Goal: Task Accomplishment & Management: Manage account settings

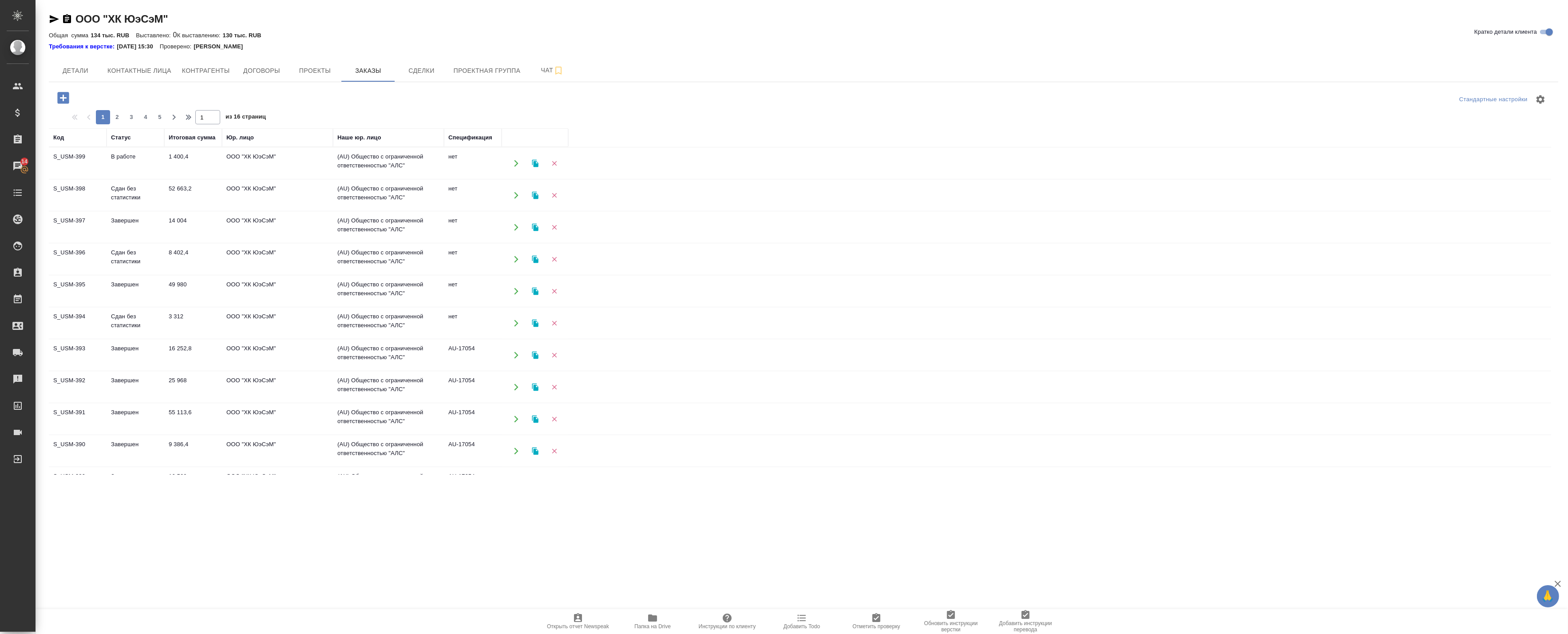
click at [121, 158] on td "В работе" at bounding box center [135, 163] width 58 height 31
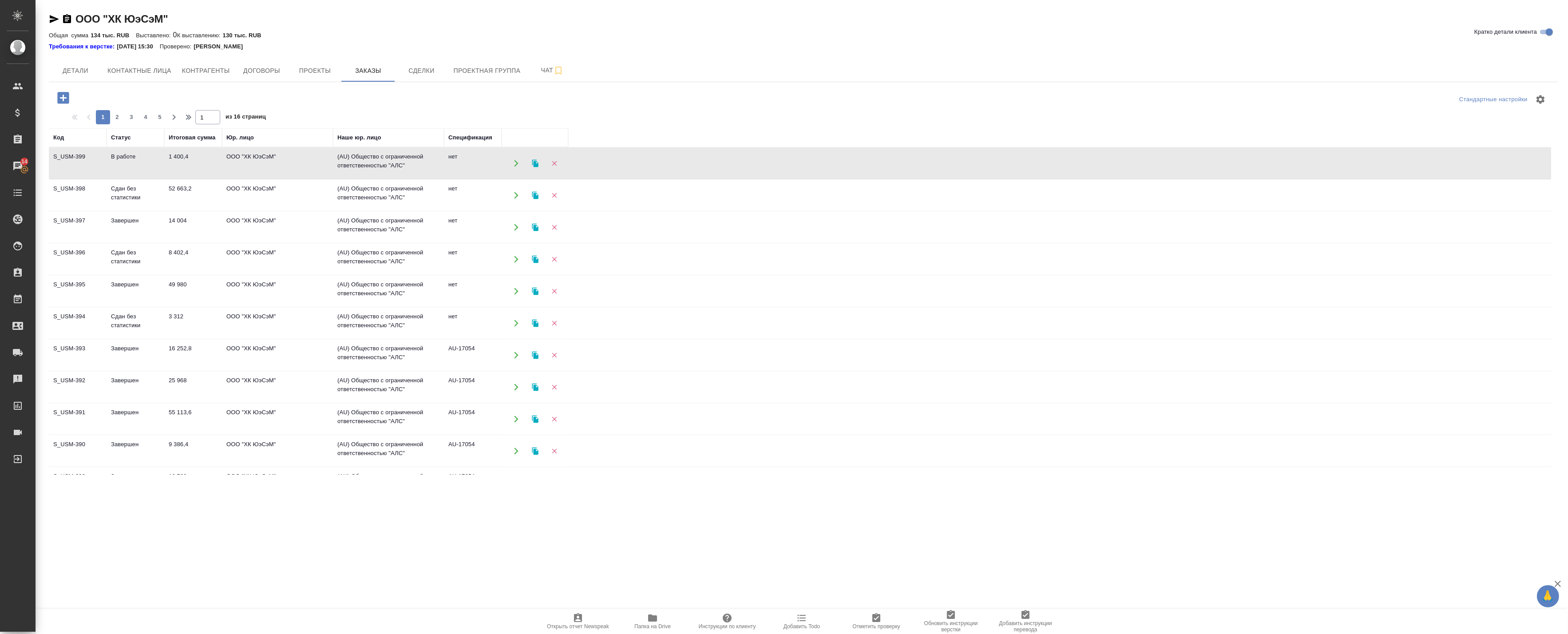
click at [121, 158] on td "В работе" at bounding box center [135, 163] width 58 height 31
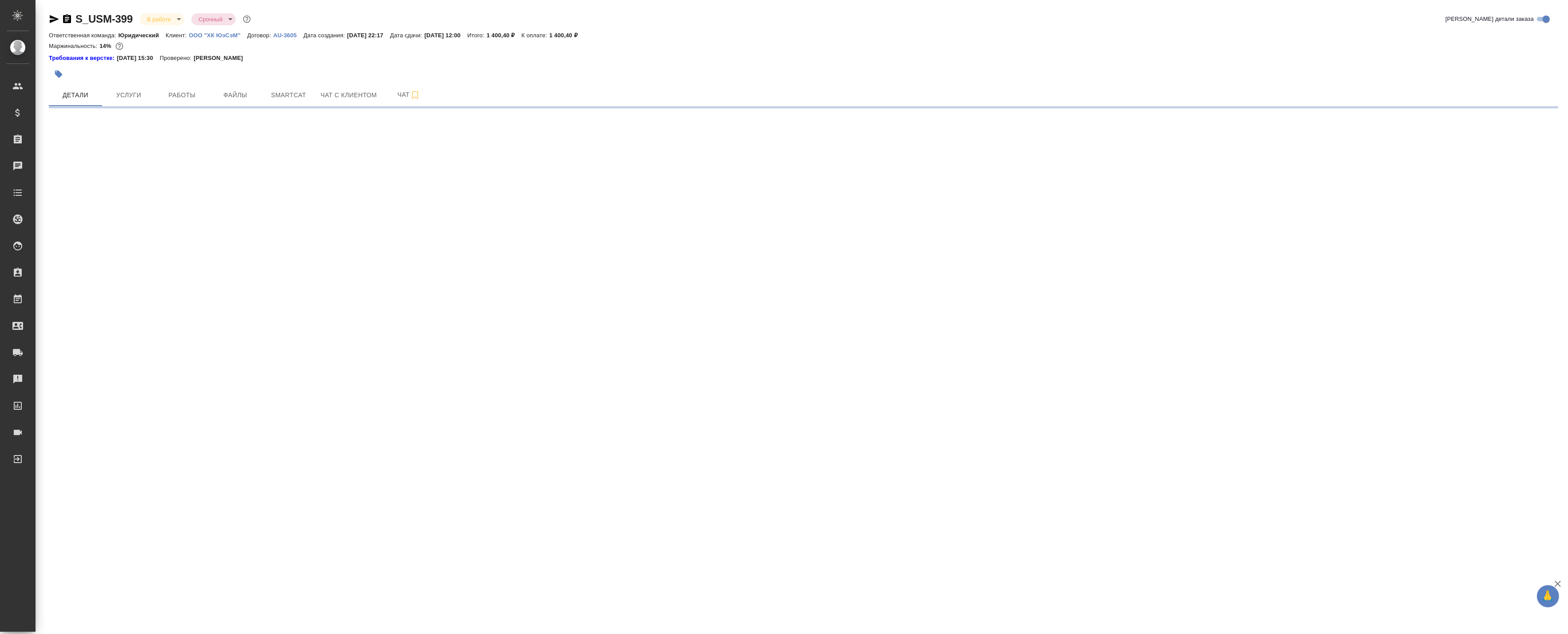
select select "RU"
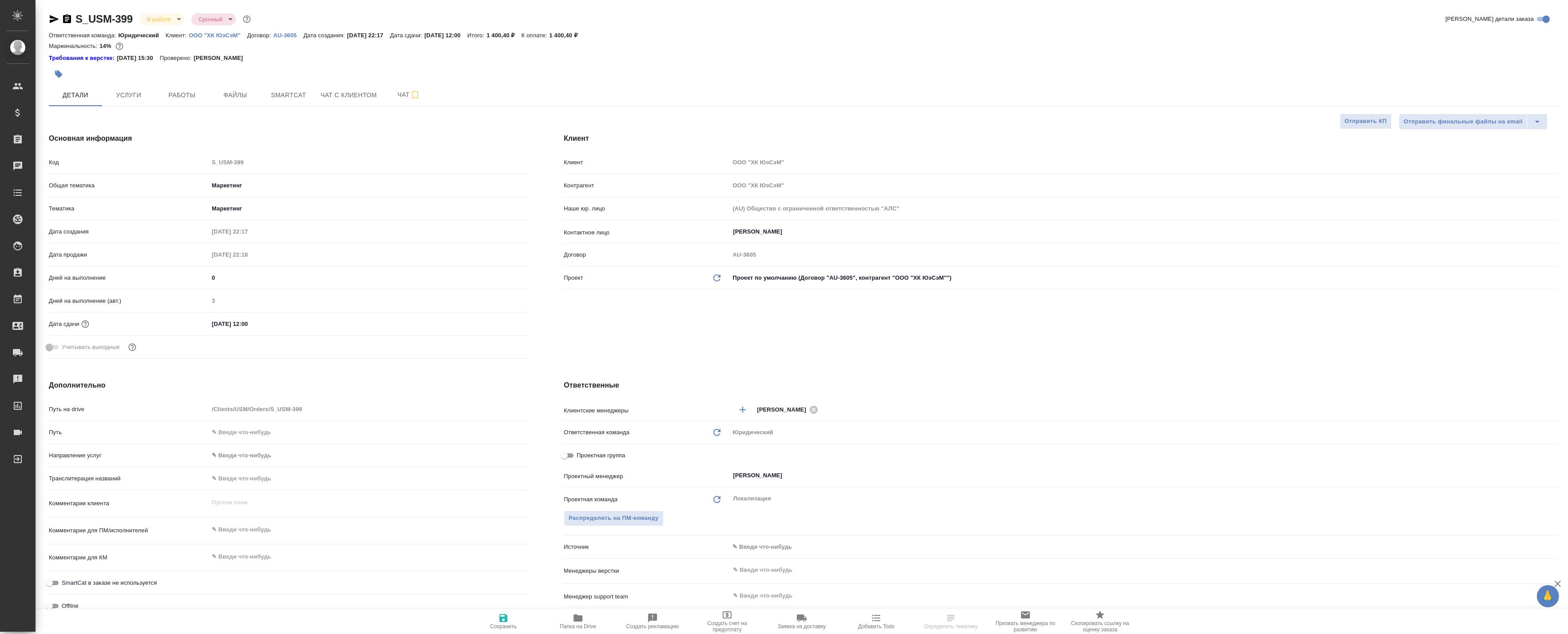
type textarea "x"
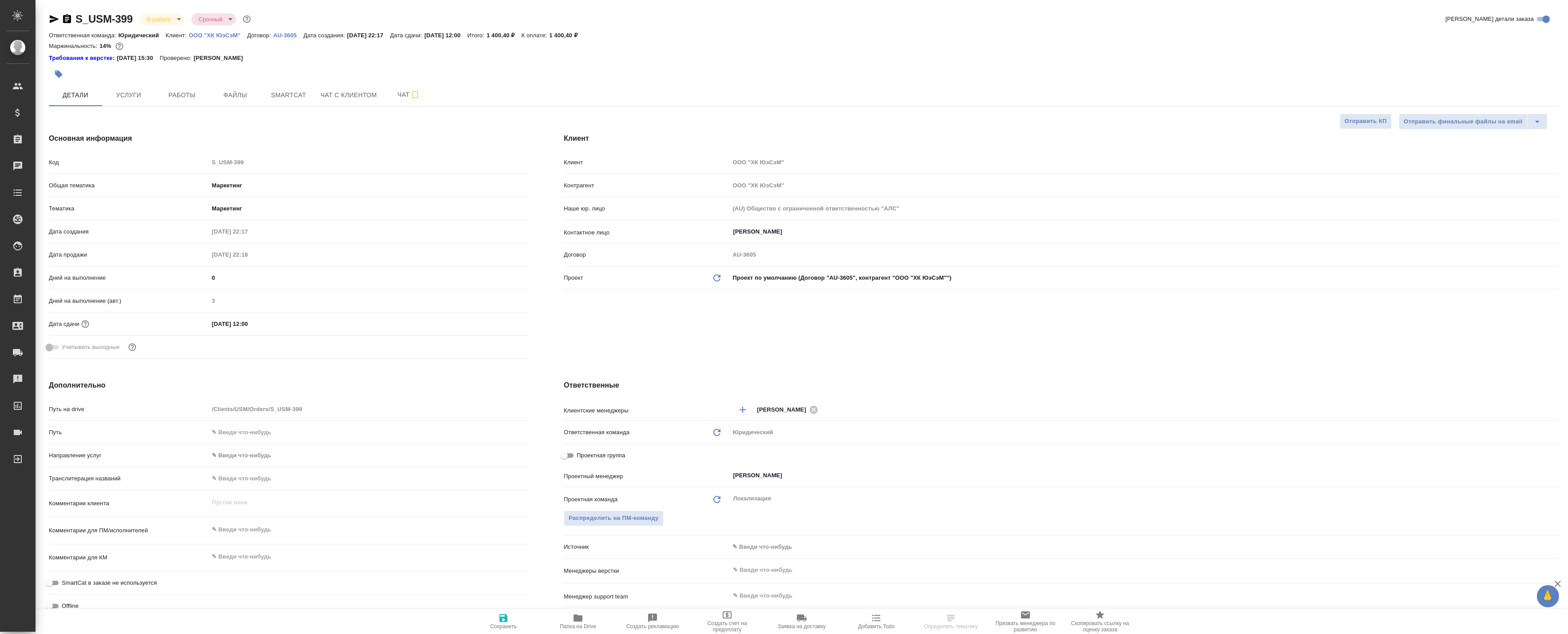
type textarea "x"
click at [276, 91] on span "Smartcat" at bounding box center [289, 95] width 43 height 11
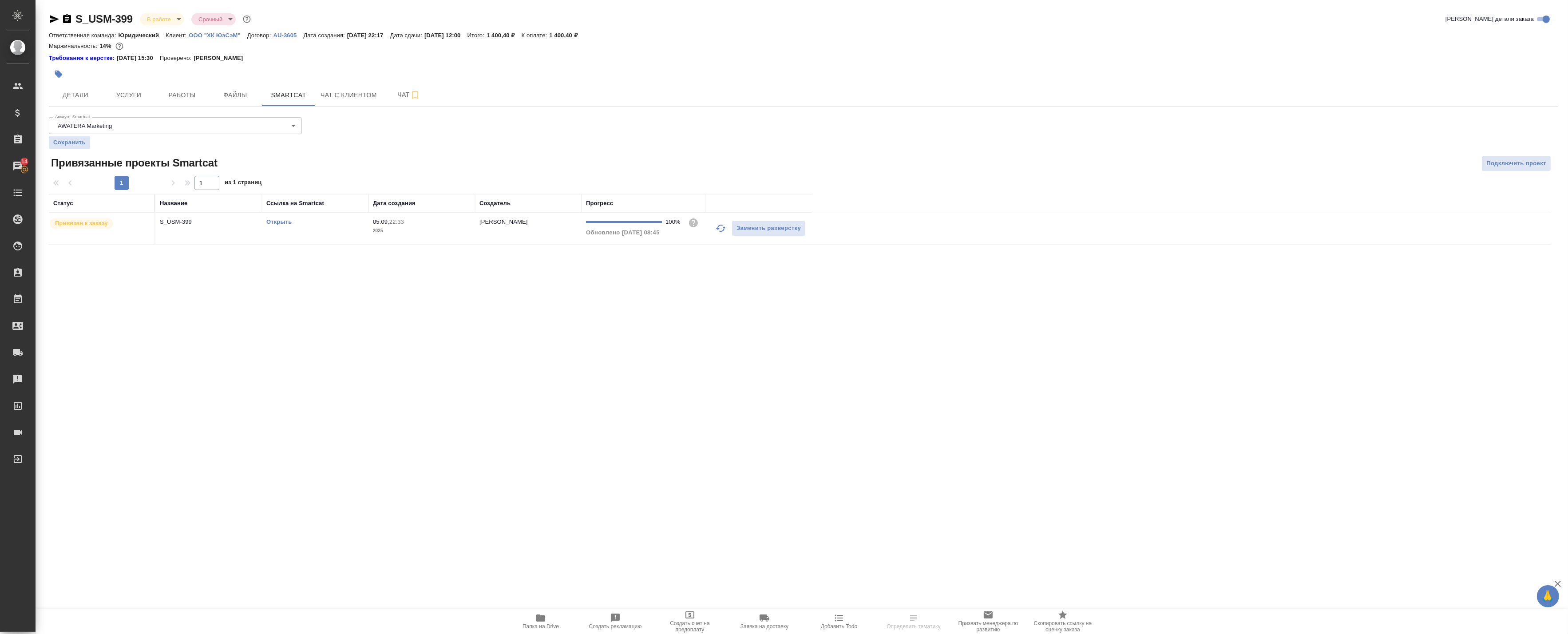
click at [279, 222] on link "Открыть" at bounding box center [279, 222] width 26 height 7
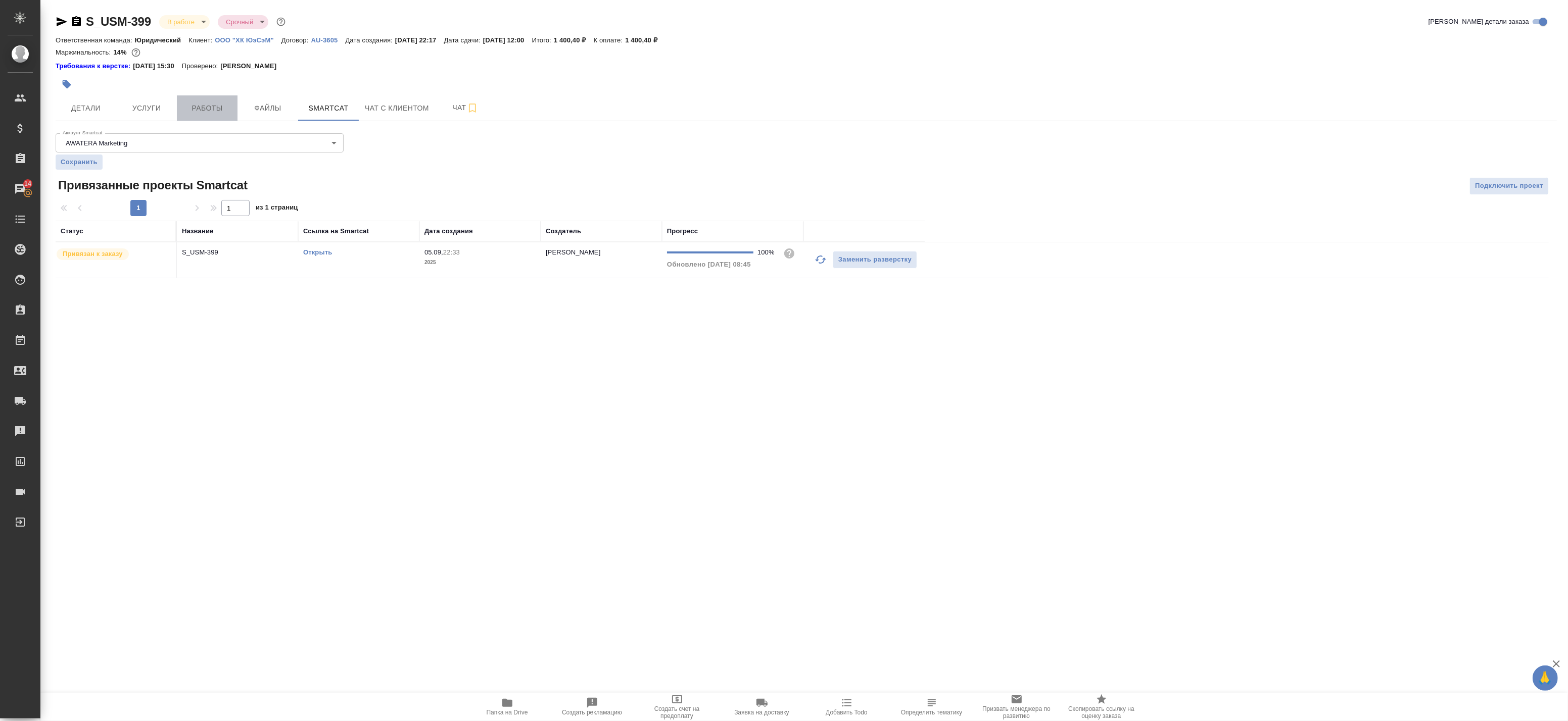
click at [184, 112] on span "Работы" at bounding box center [207, 108] width 49 height 12
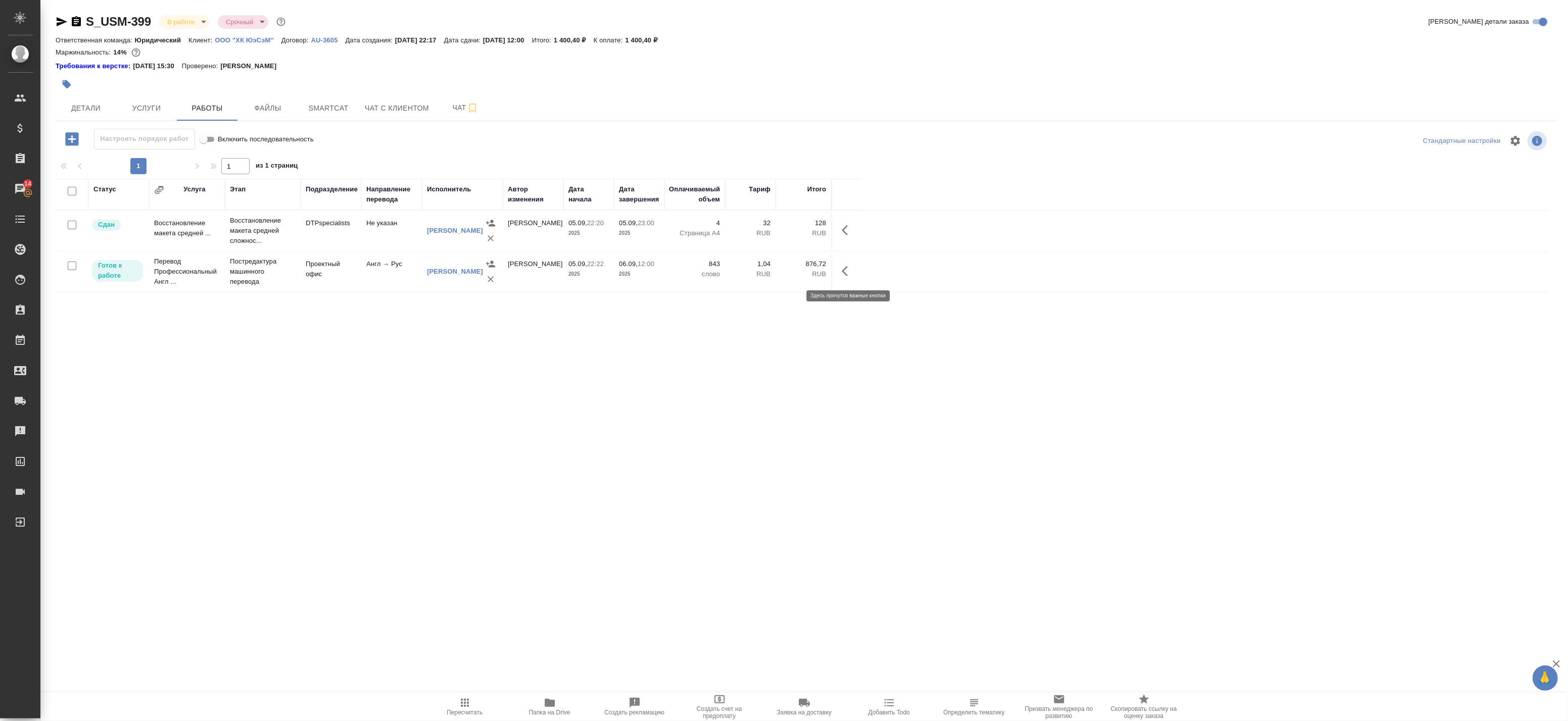
click at [841, 275] on button "button" at bounding box center [847, 271] width 24 height 24
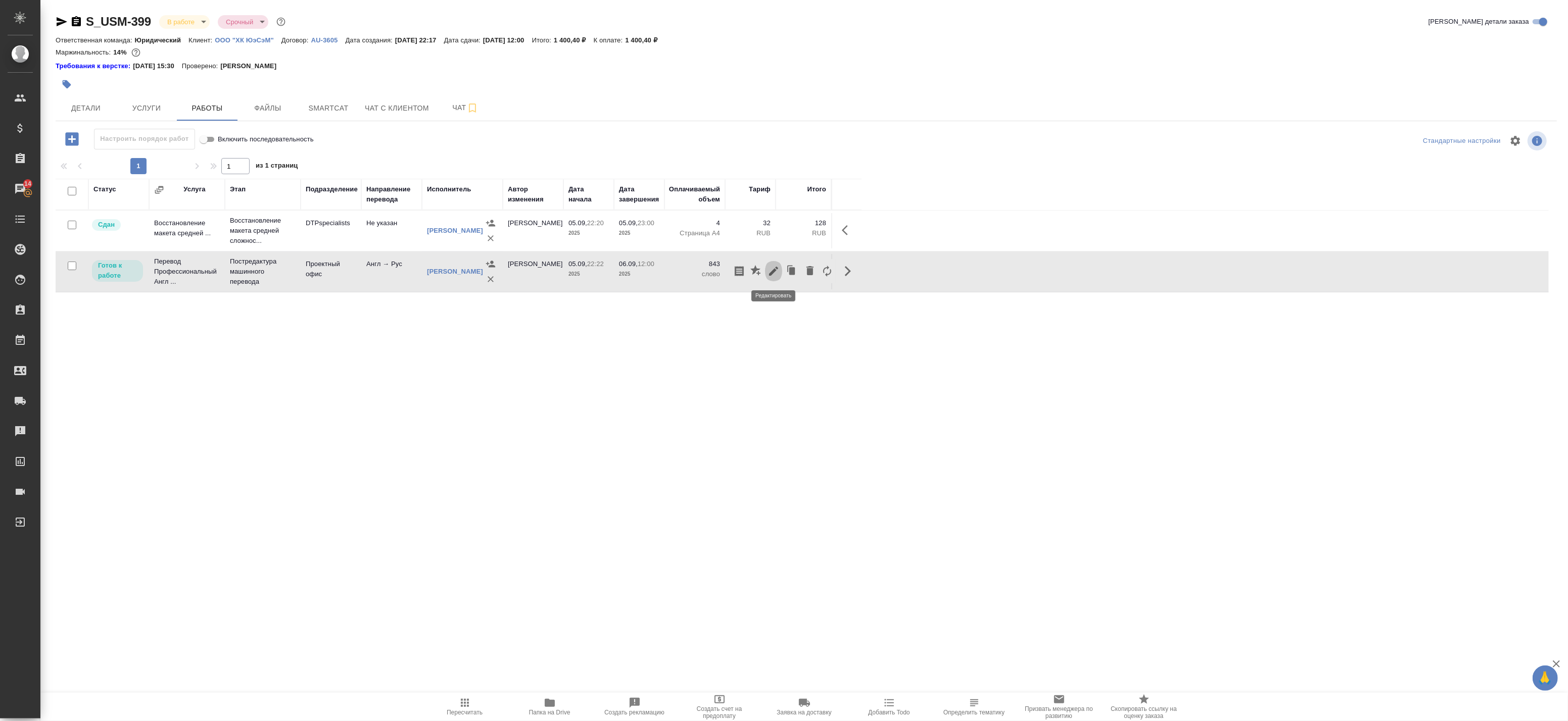
click at [770, 274] on icon "button" at bounding box center [773, 271] width 9 height 9
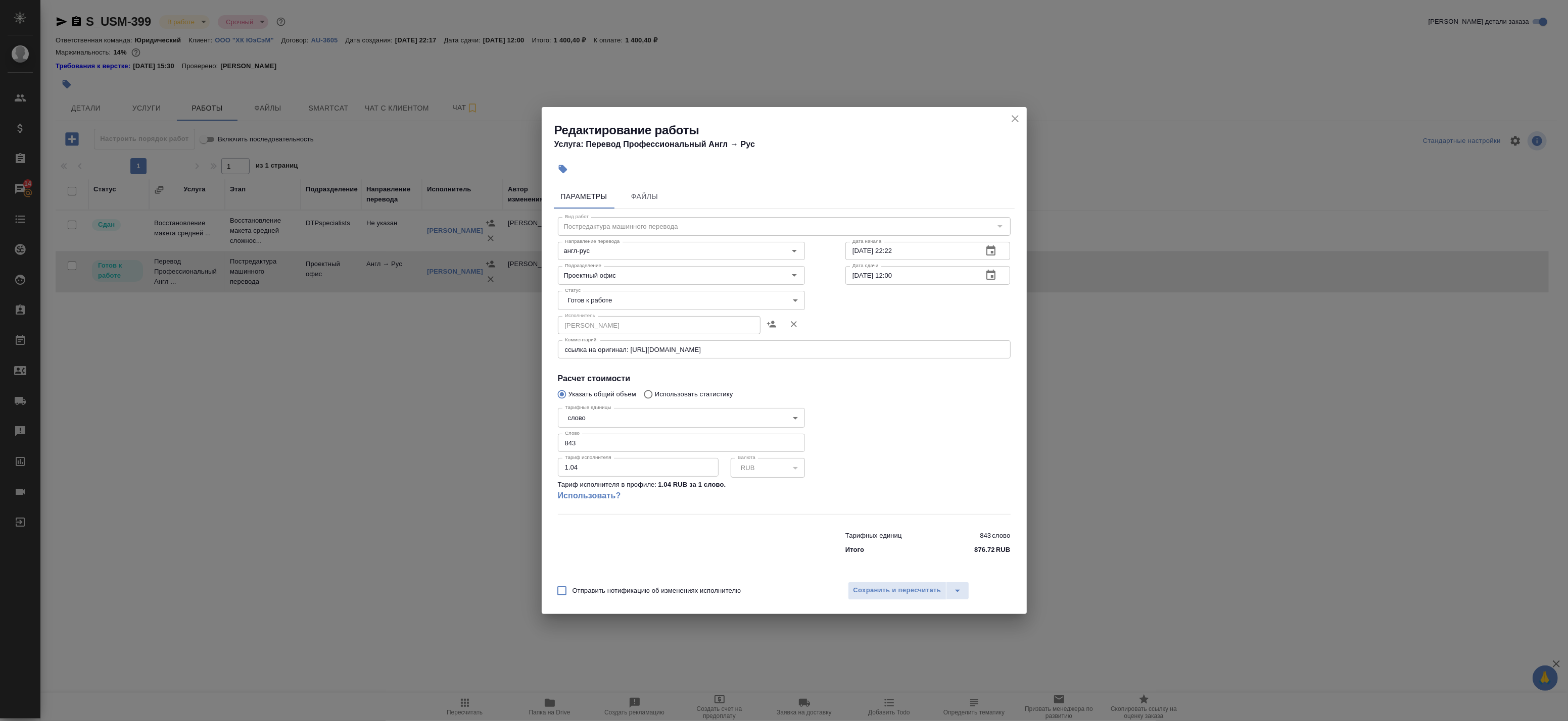
click at [633, 301] on body "🙏 .cls-1 fill:#fff; AWATERA Badanyan Artak Клиенты Спецификации Заказы 14 Чаты …" at bounding box center [784, 360] width 1568 height 721
click at [614, 349] on li "Сдан" at bounding box center [681, 352] width 247 height 17
type input "closed"
click at [880, 591] on span "Сохранить и пересчитать" at bounding box center [897, 591] width 88 height 12
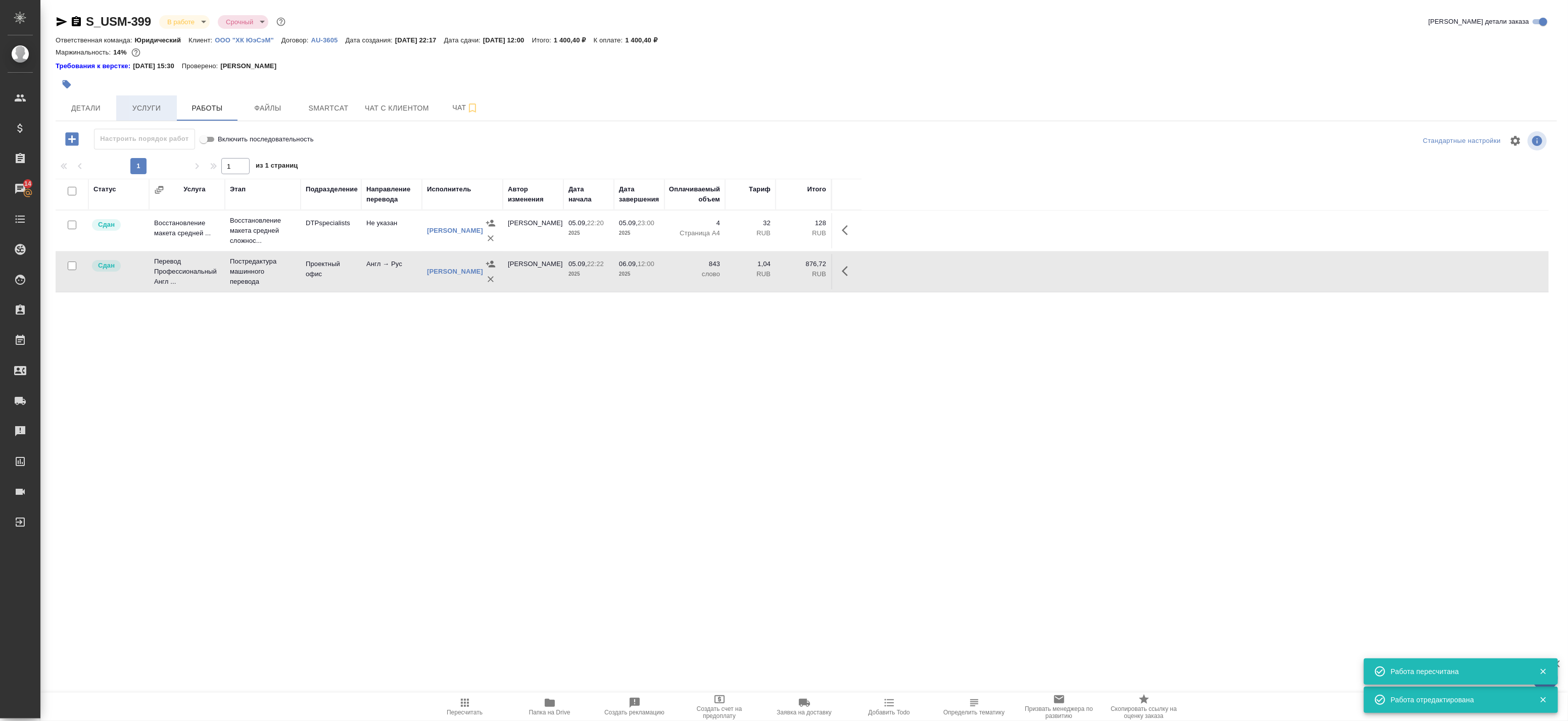
click at [132, 103] on span "Услуги" at bounding box center [146, 108] width 49 height 12
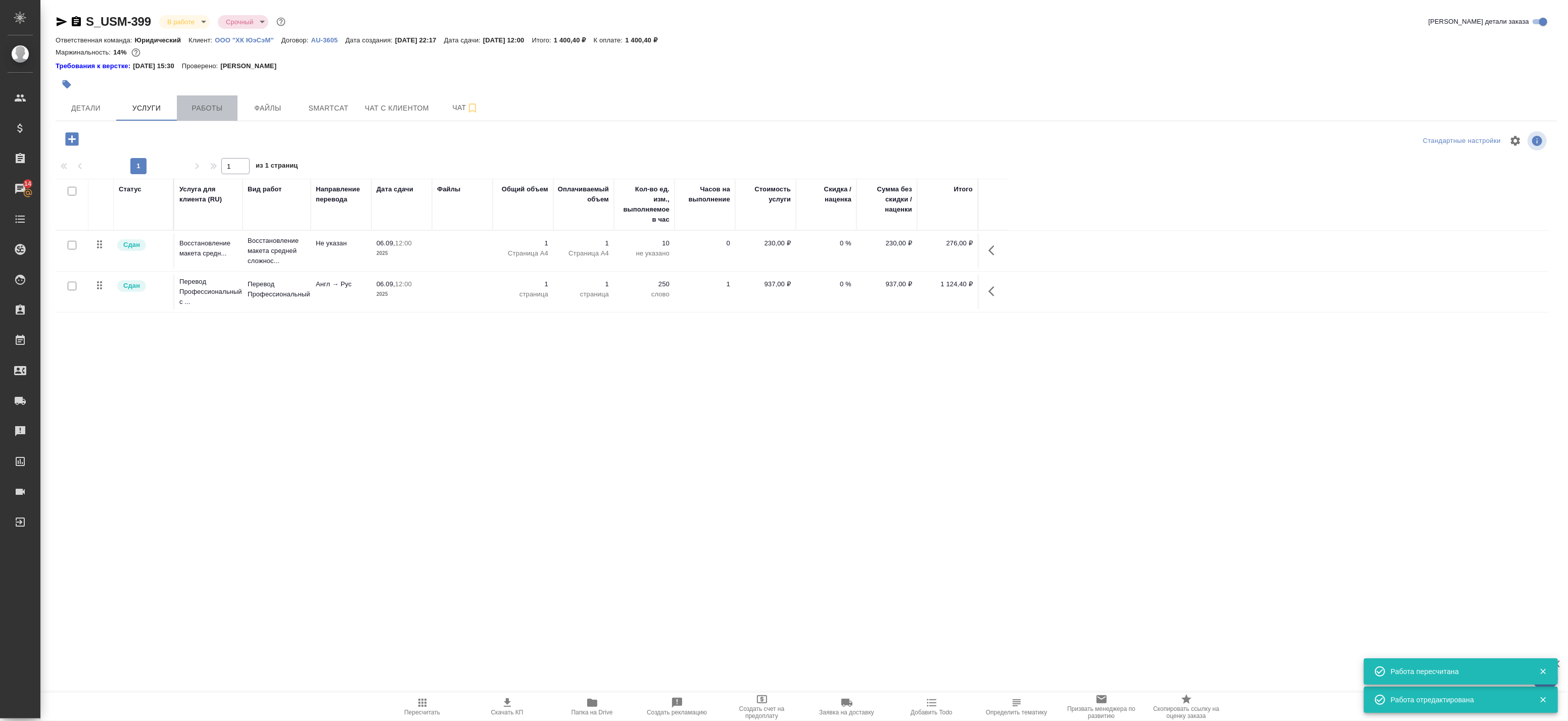
click at [203, 100] on button "Работы" at bounding box center [207, 108] width 61 height 25
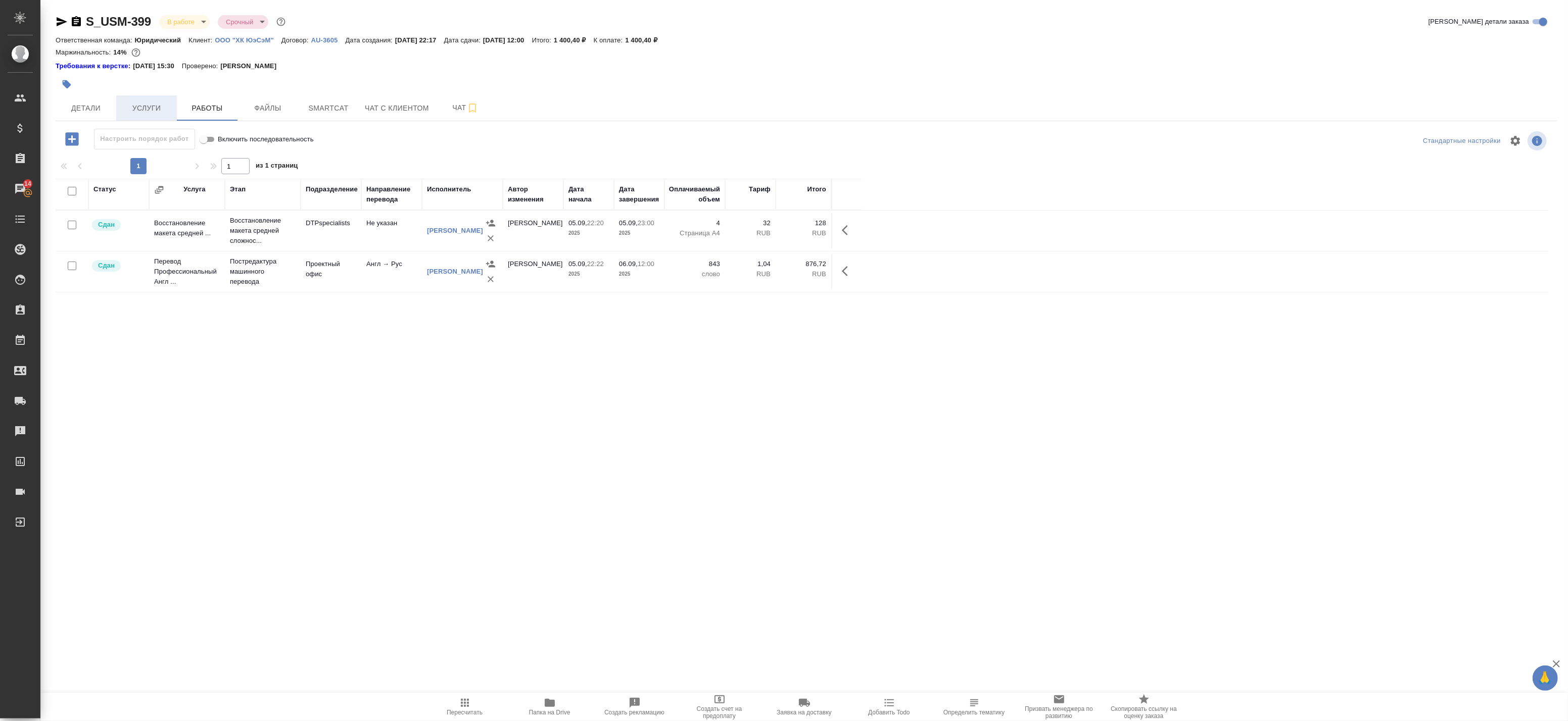
click at [125, 107] on span "Услуги" at bounding box center [146, 108] width 49 height 12
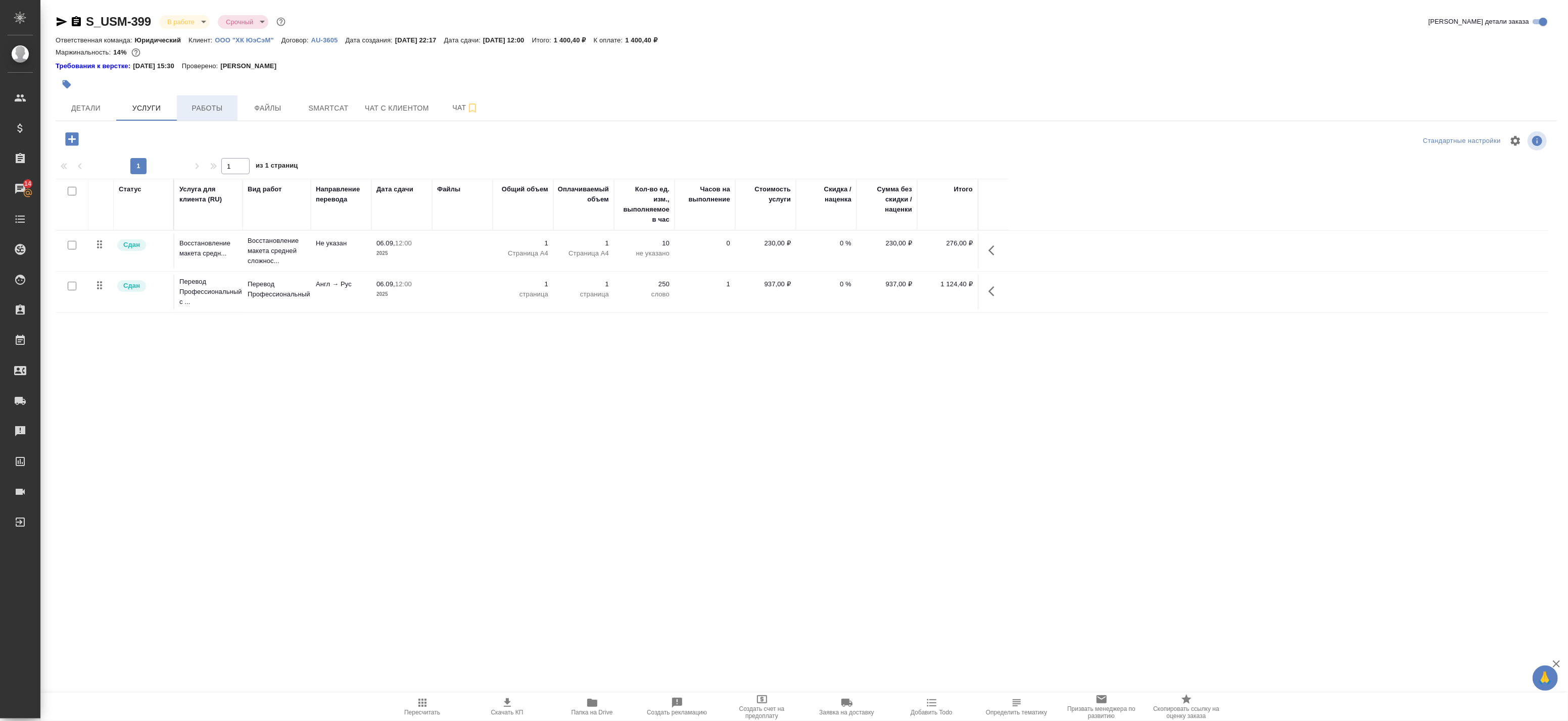
click at [220, 112] on span "Работы" at bounding box center [207, 108] width 49 height 12
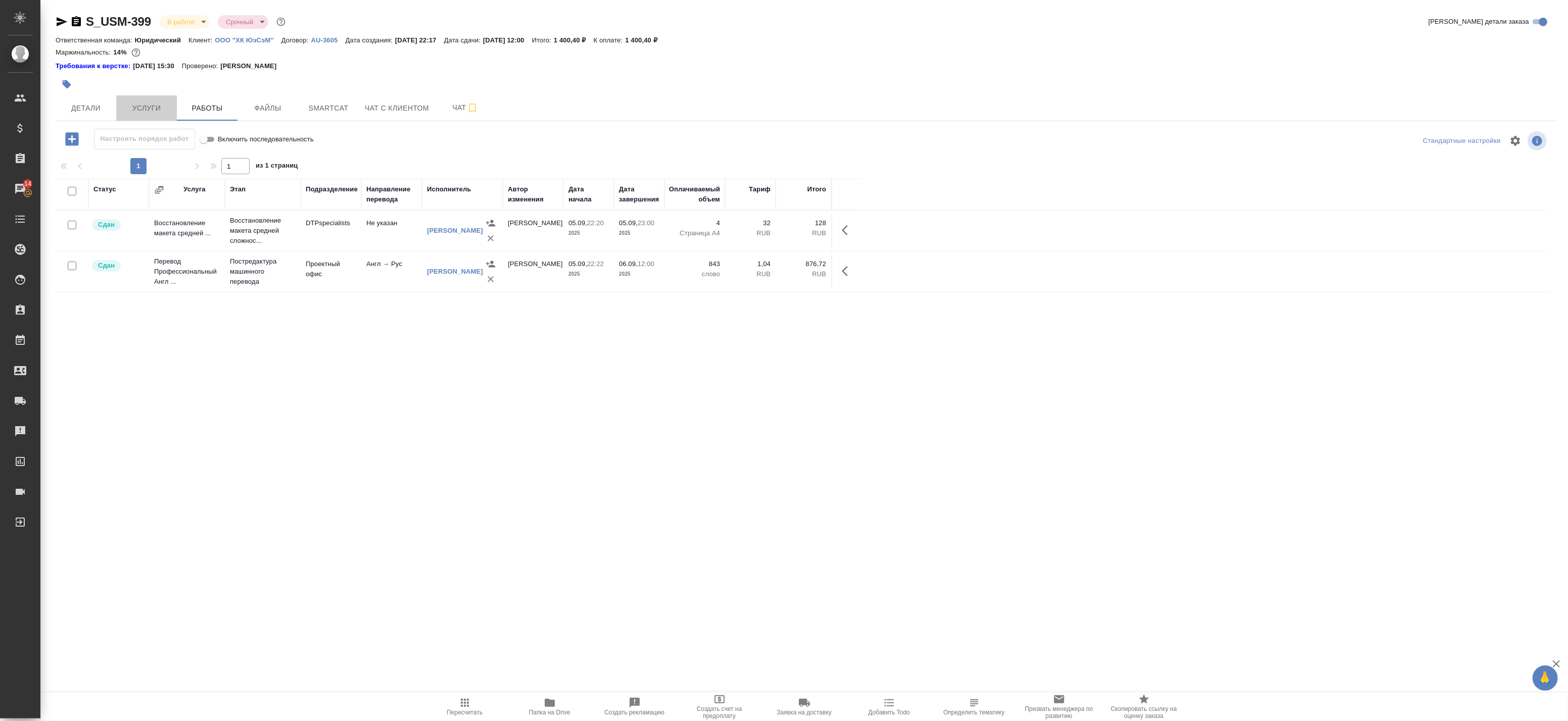
drag, startPoint x: 139, startPoint y: 107, endPoint x: 223, endPoint y: 132, distance: 87.6
click at [139, 107] on span "Услуги" at bounding box center [146, 108] width 49 height 12
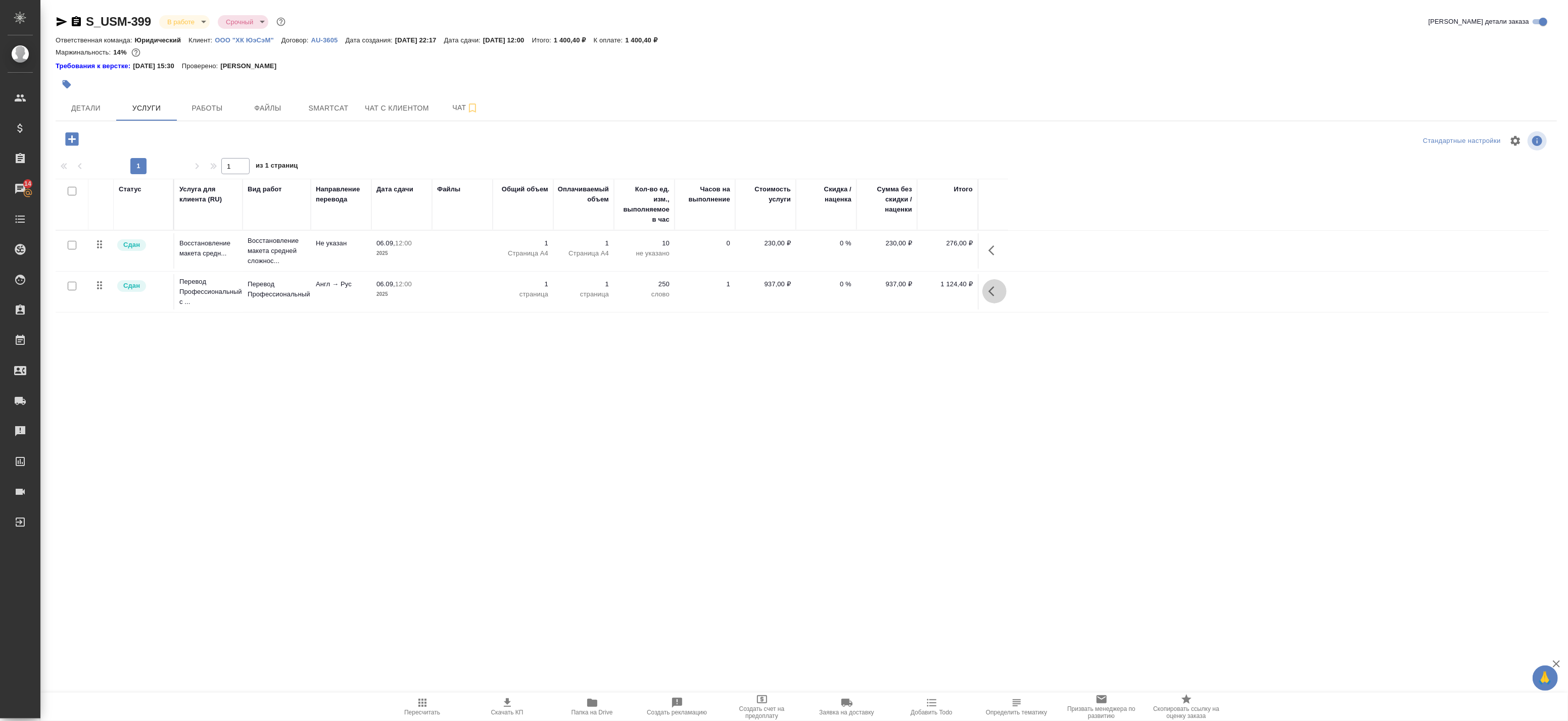
click at [997, 290] on icon "button" at bounding box center [995, 292] width 12 height 12
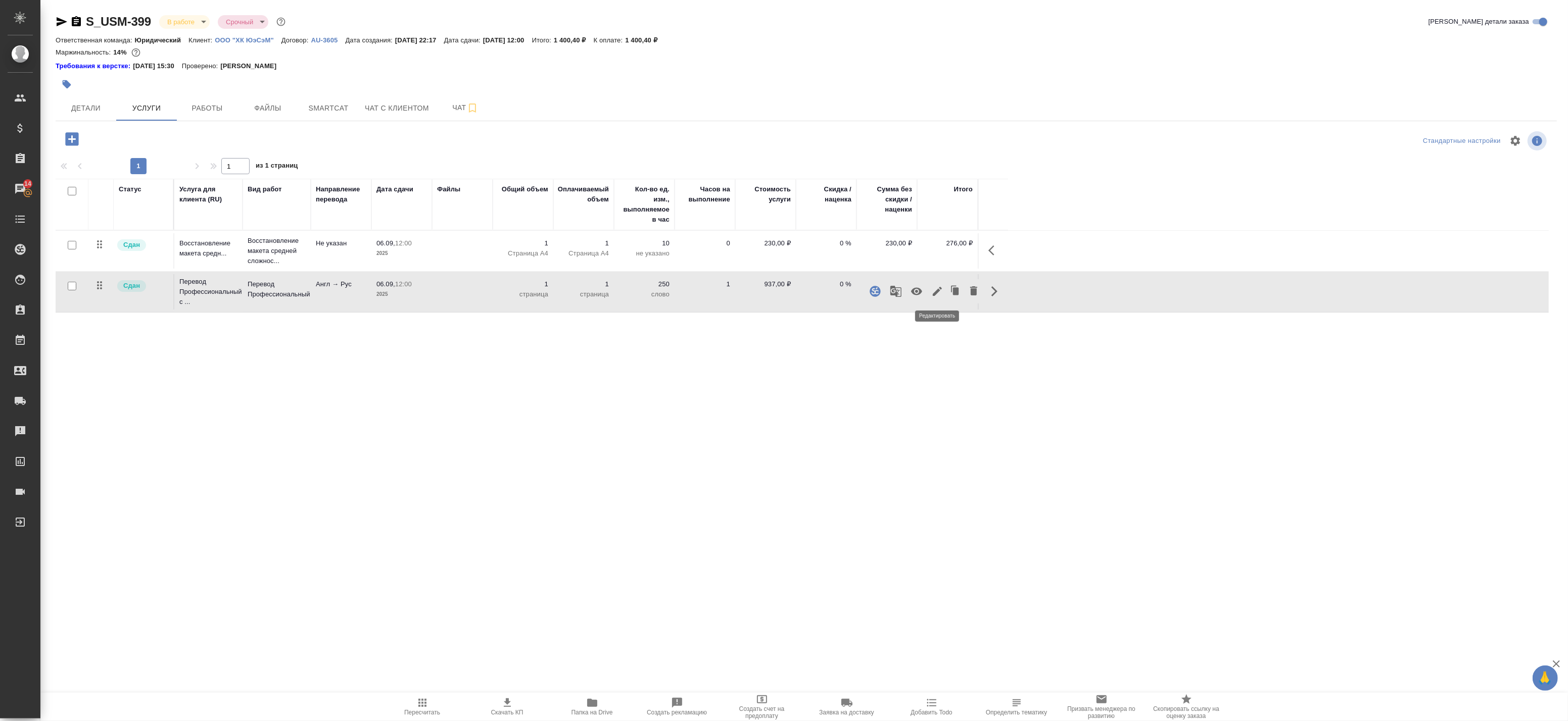
click at [936, 292] on icon "button" at bounding box center [937, 291] width 9 height 9
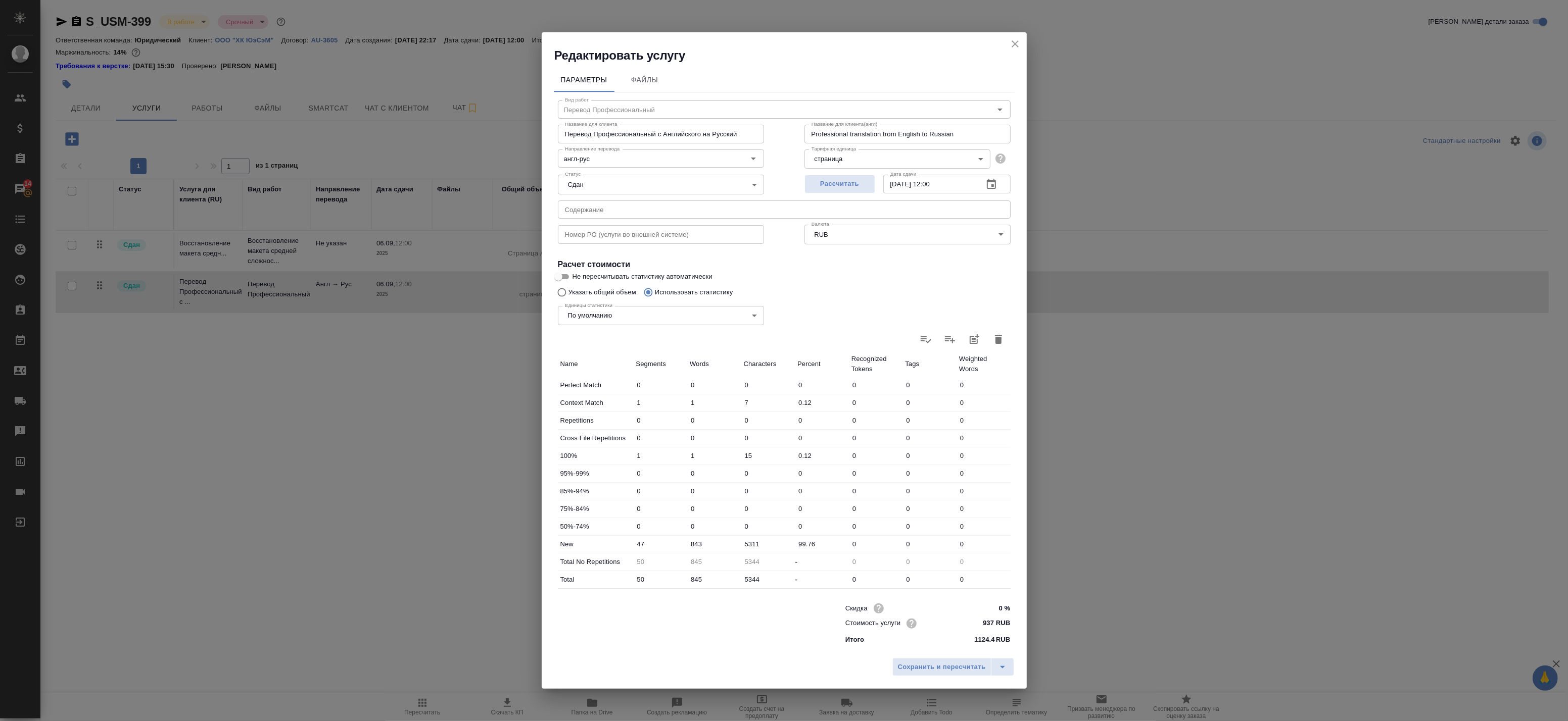
click at [998, 339] on icon "button" at bounding box center [998, 339] width 7 height 9
type input "0"
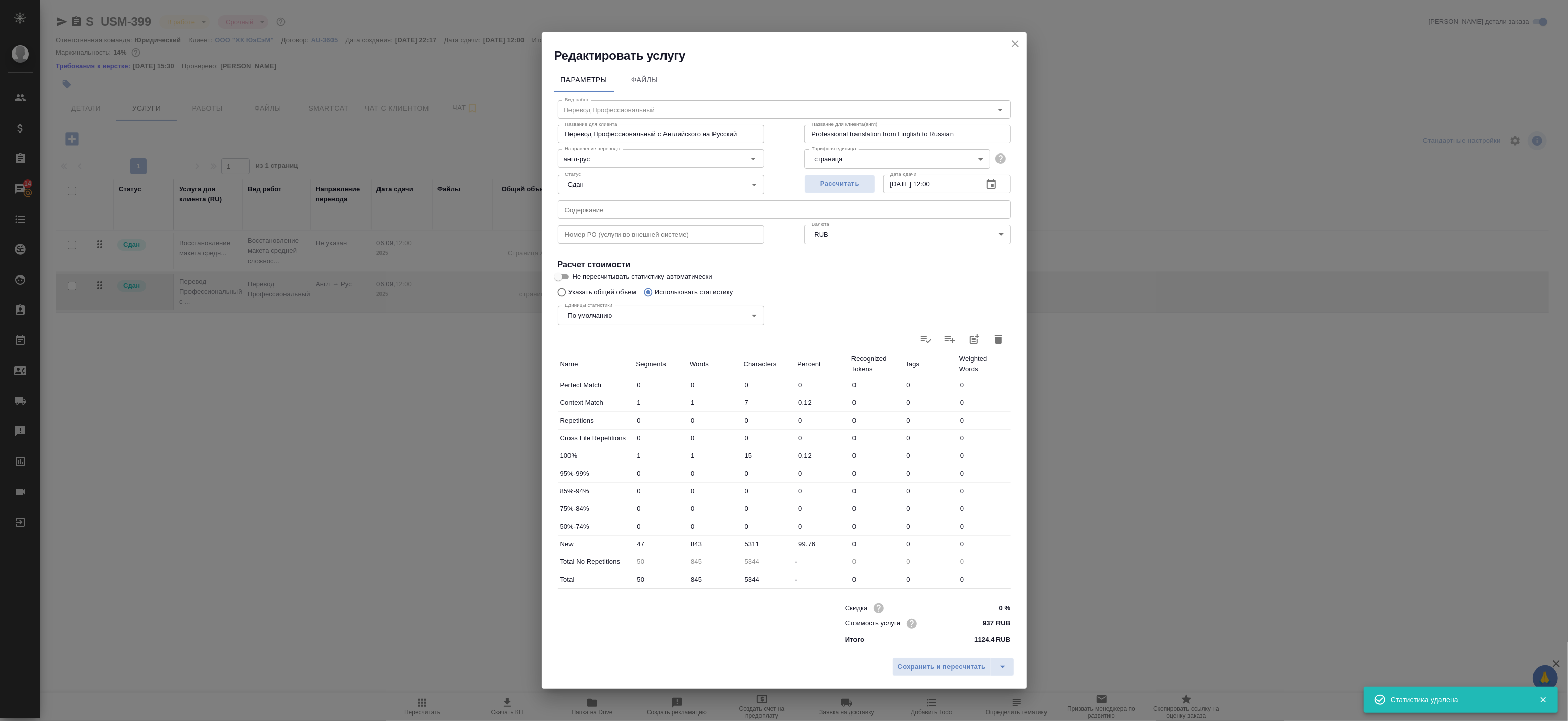
type input "0"
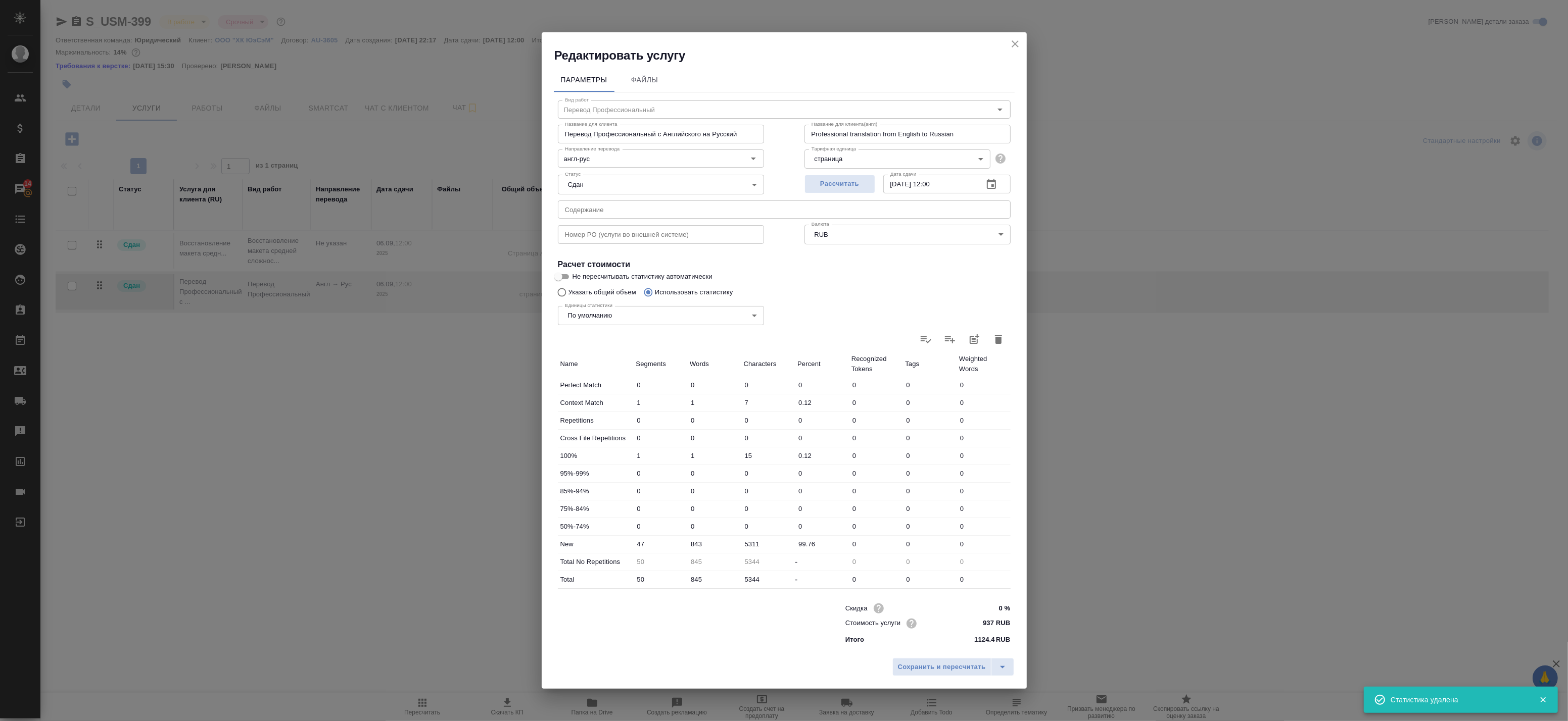
type input "0"
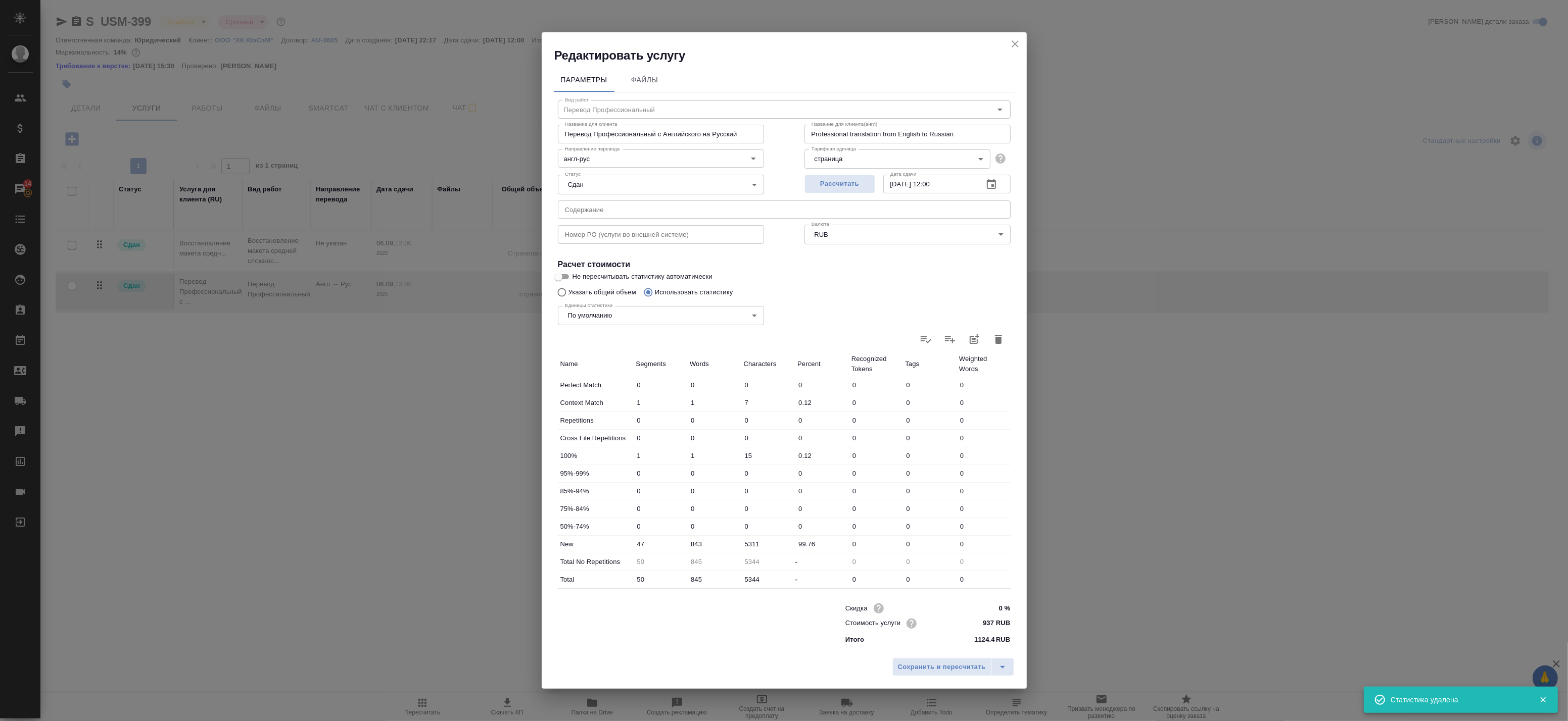
type input "0"
click at [580, 293] on div "Единицы статистики По умолчанию default Единицы статистики" at bounding box center [661, 314] width 247 height 66
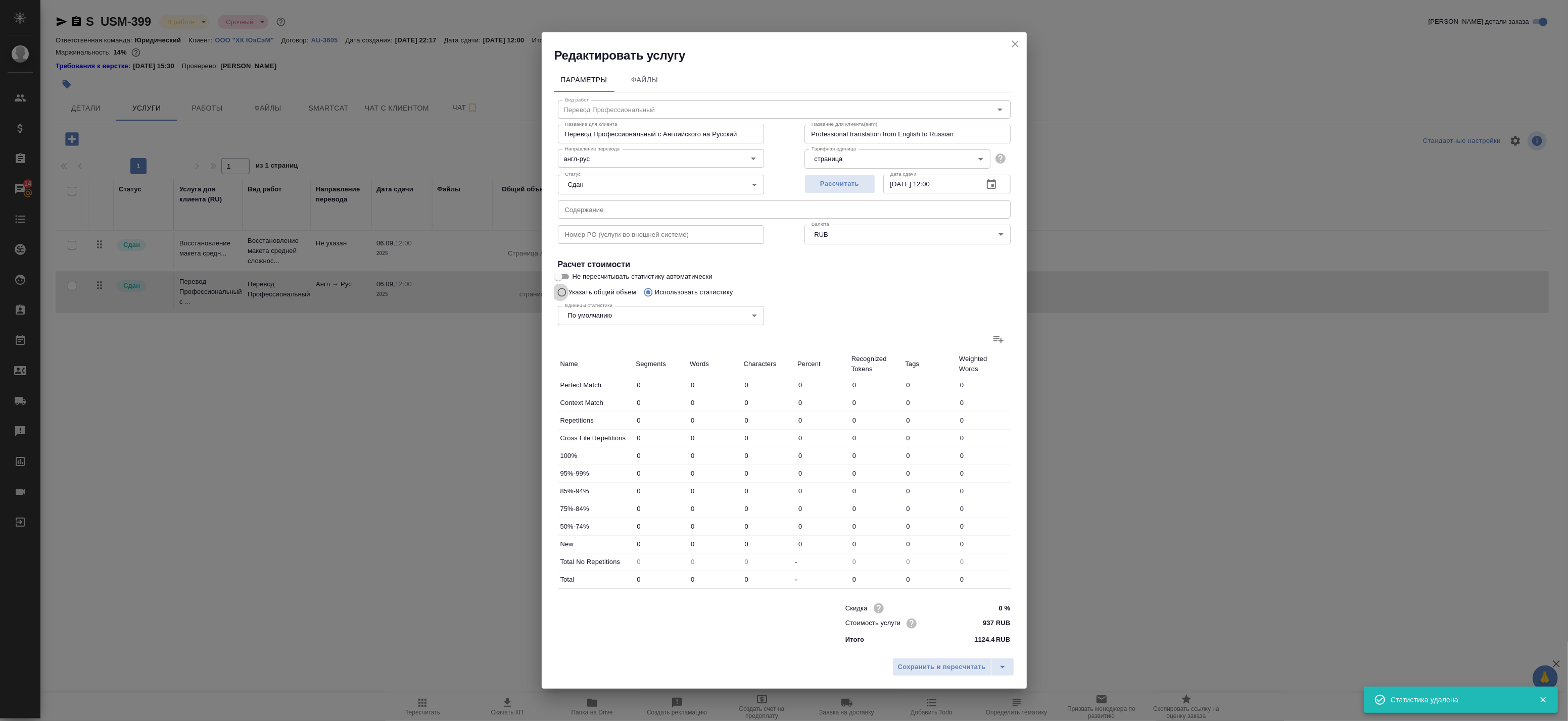
click at [565, 291] on input "Указать общий объем" at bounding box center [560, 292] width 16 height 19
radio input "true"
radio input "false"
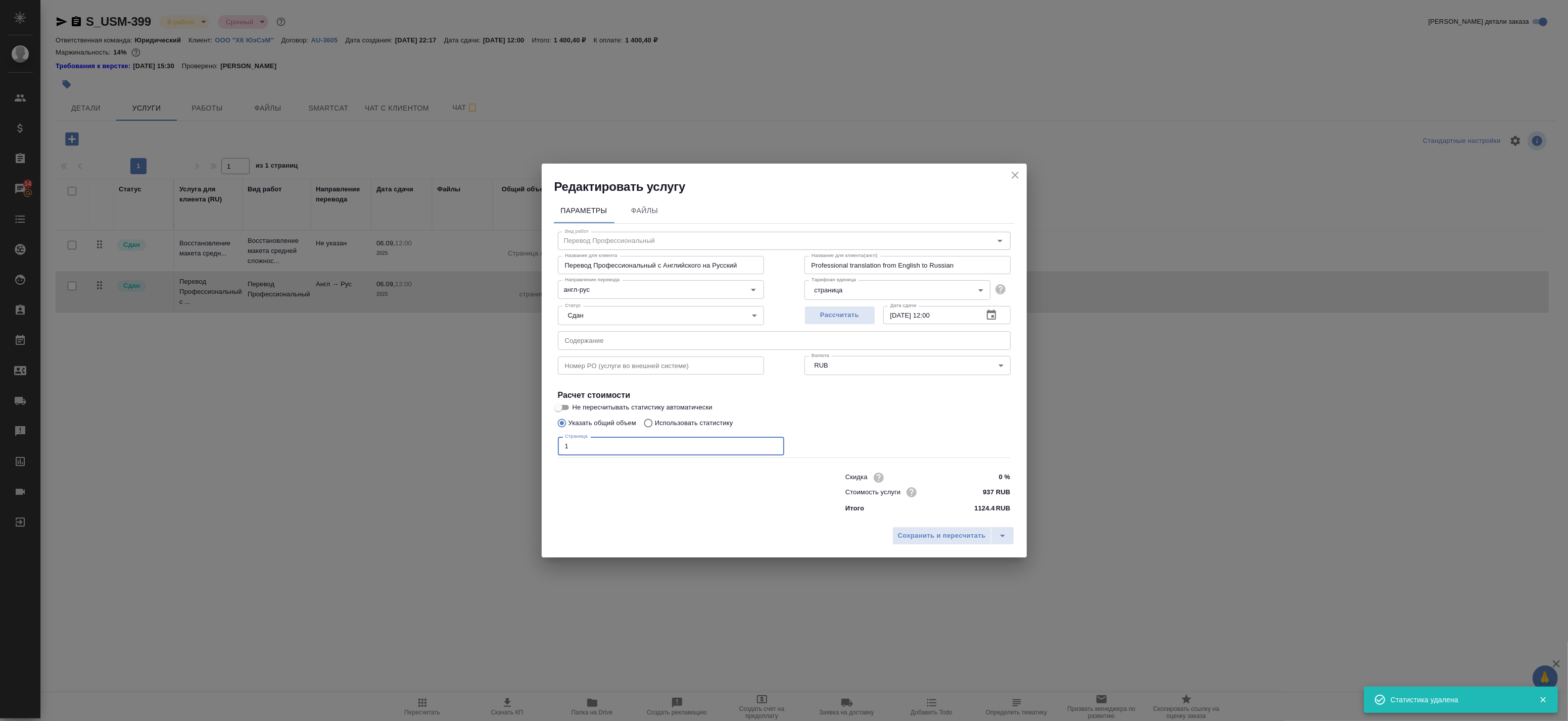
drag, startPoint x: 578, startPoint y: 446, endPoint x: 508, endPoint y: 438, distance: 70.5
click at [508, 438] on div "Редактировать услугу Параметры Файлы Вид работ Перевод Профессиональный Вид раб…" at bounding box center [784, 360] width 1568 height 721
type input "4"
click at [950, 538] on span "Сохранить и пересчитать" at bounding box center [942, 536] width 88 height 12
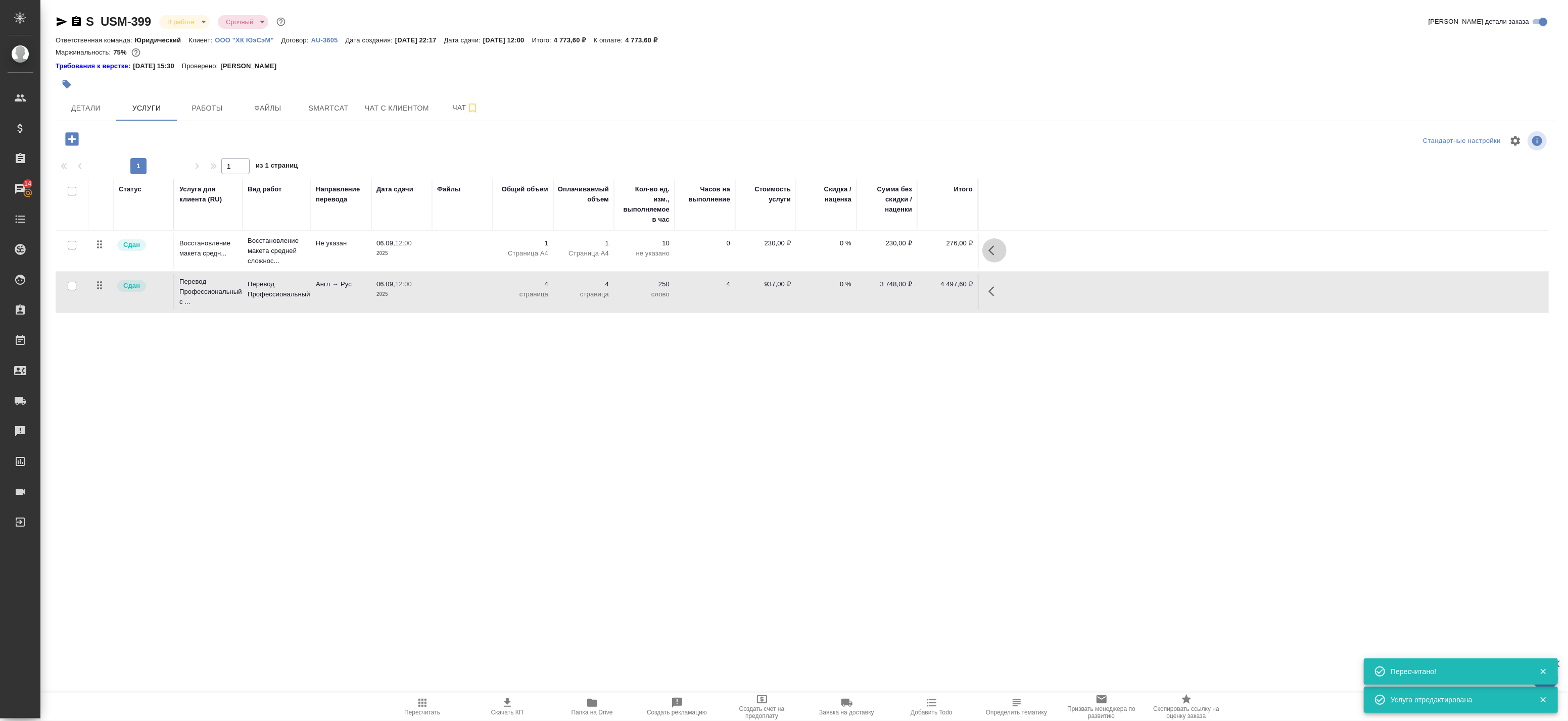
click at [989, 248] on icon "button" at bounding box center [995, 251] width 12 height 12
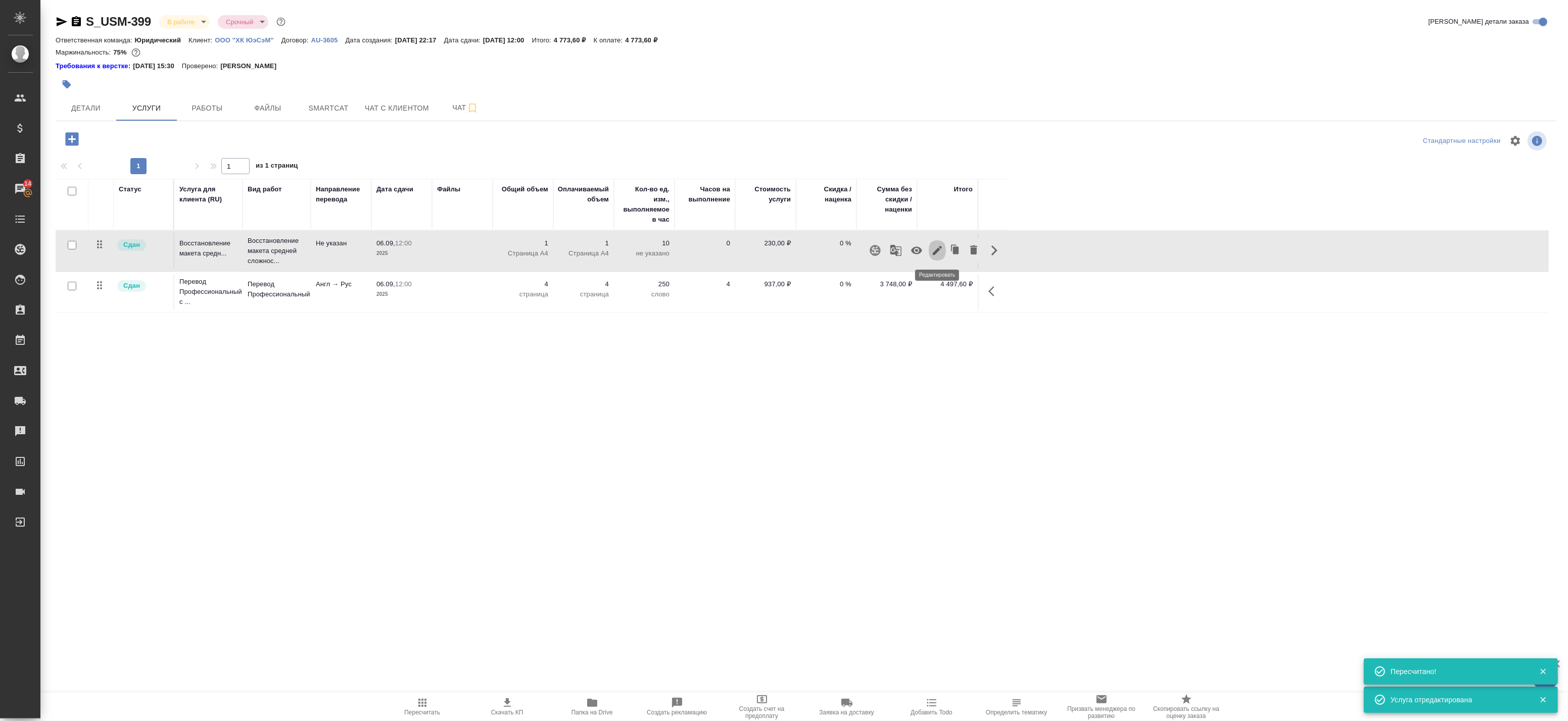
click at [932, 253] on icon "button" at bounding box center [937, 251] width 12 height 12
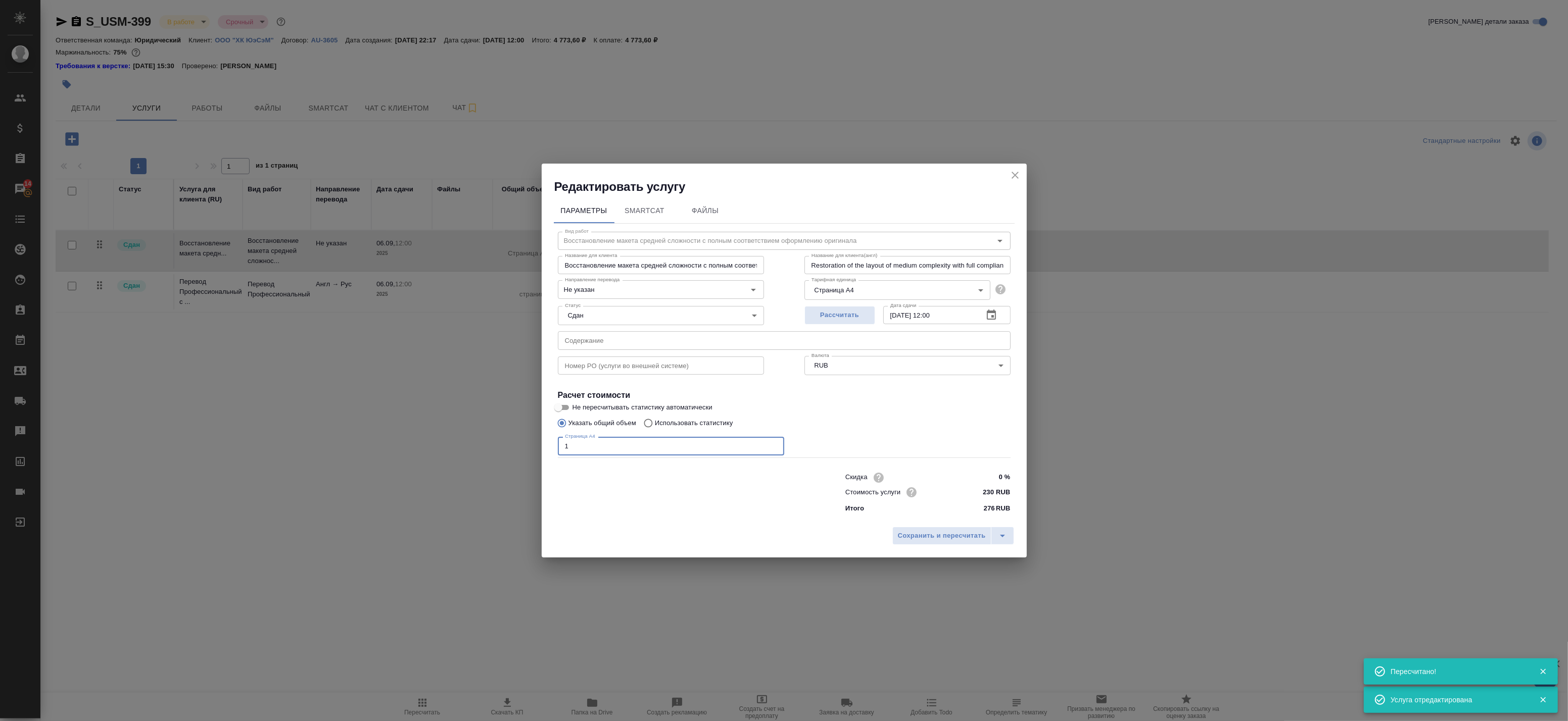
drag, startPoint x: 581, startPoint y: 445, endPoint x: 500, endPoint y: 438, distance: 81.3
click at [500, 438] on div "Редактировать услугу Параметры SmartCat Файлы Вид работ Восстановление макета с…" at bounding box center [784, 360] width 1568 height 721
type input "4"
click at [946, 538] on span "Сохранить и пересчитать" at bounding box center [942, 536] width 88 height 12
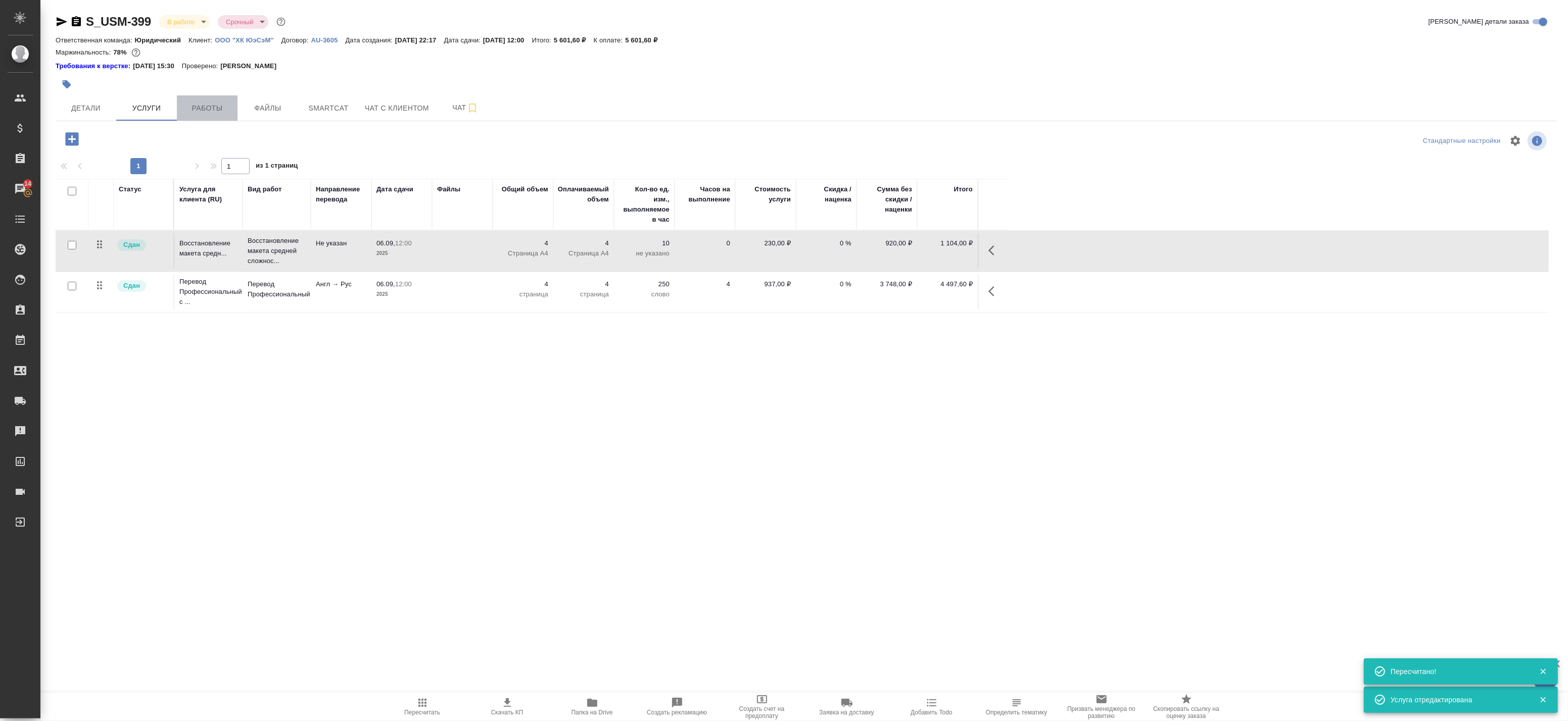
click at [198, 105] on span "Работы" at bounding box center [207, 108] width 49 height 12
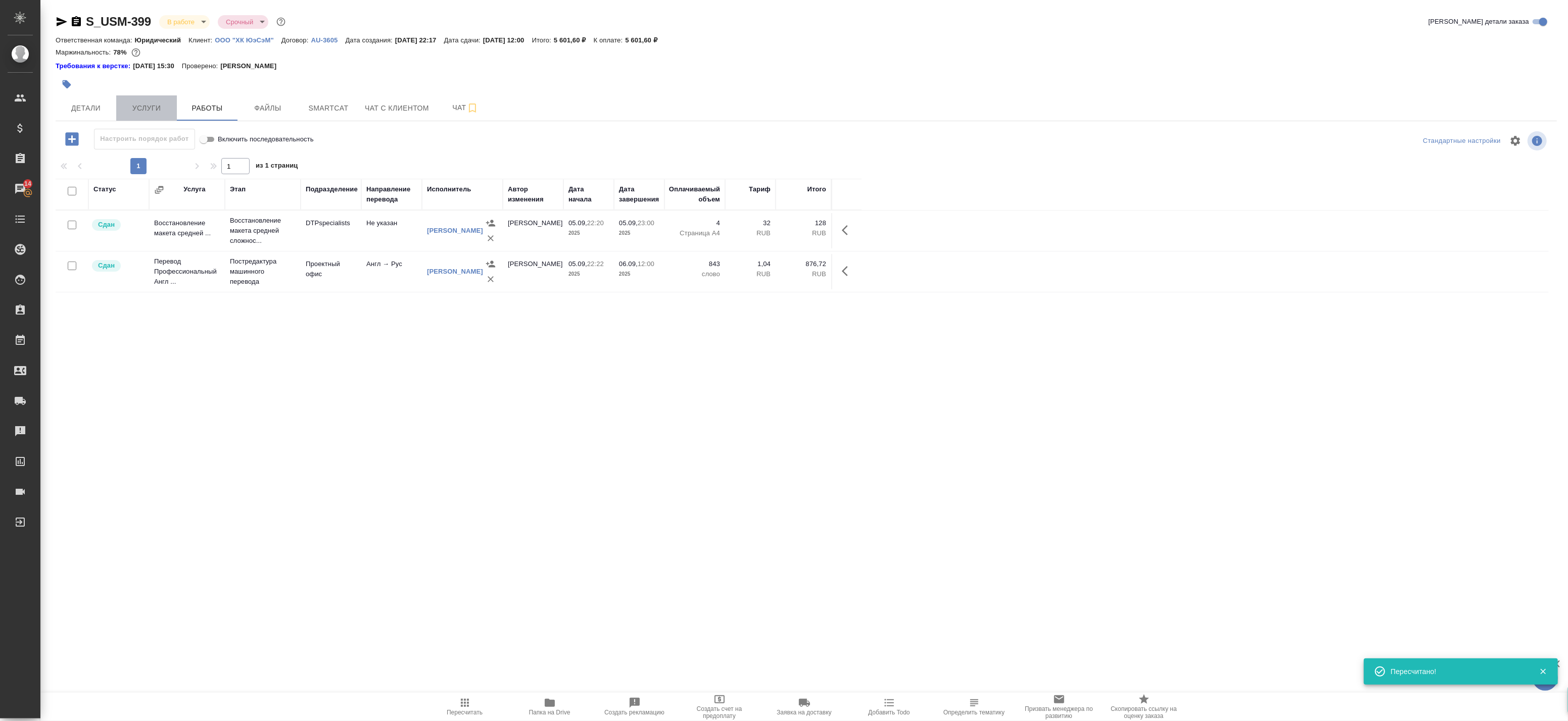
click at [146, 107] on span "Услуги" at bounding box center [146, 108] width 49 height 12
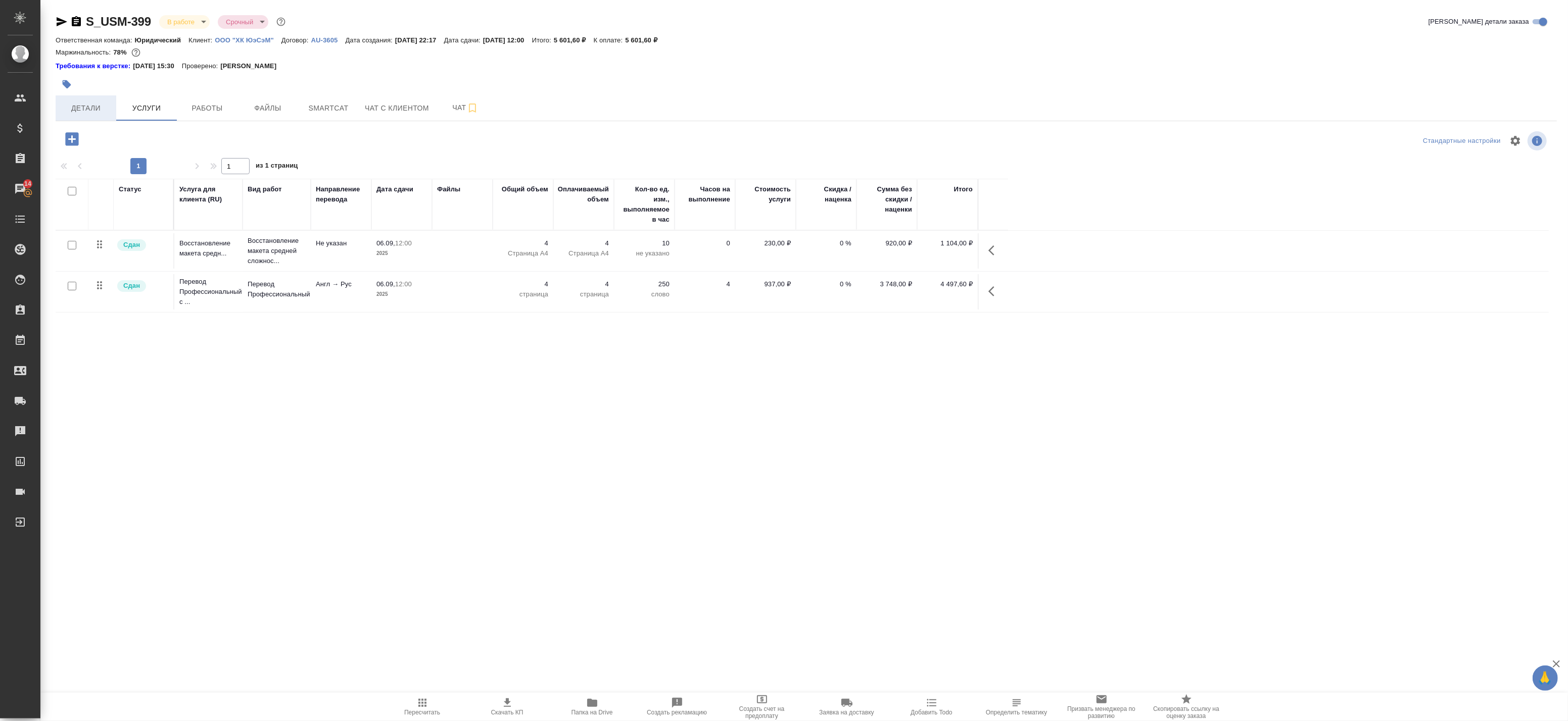
click at [73, 107] on span "Детали" at bounding box center [86, 108] width 49 height 12
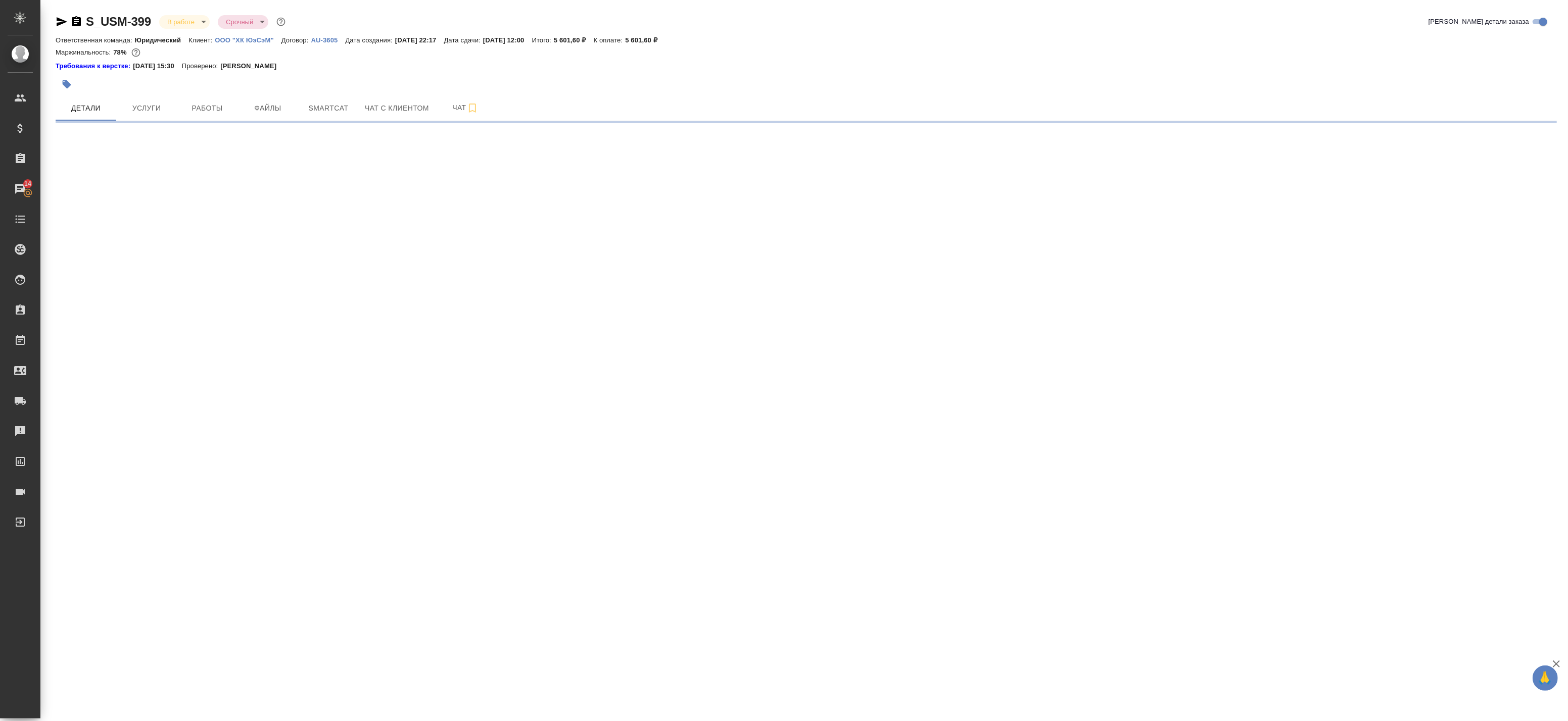
select select "RU"
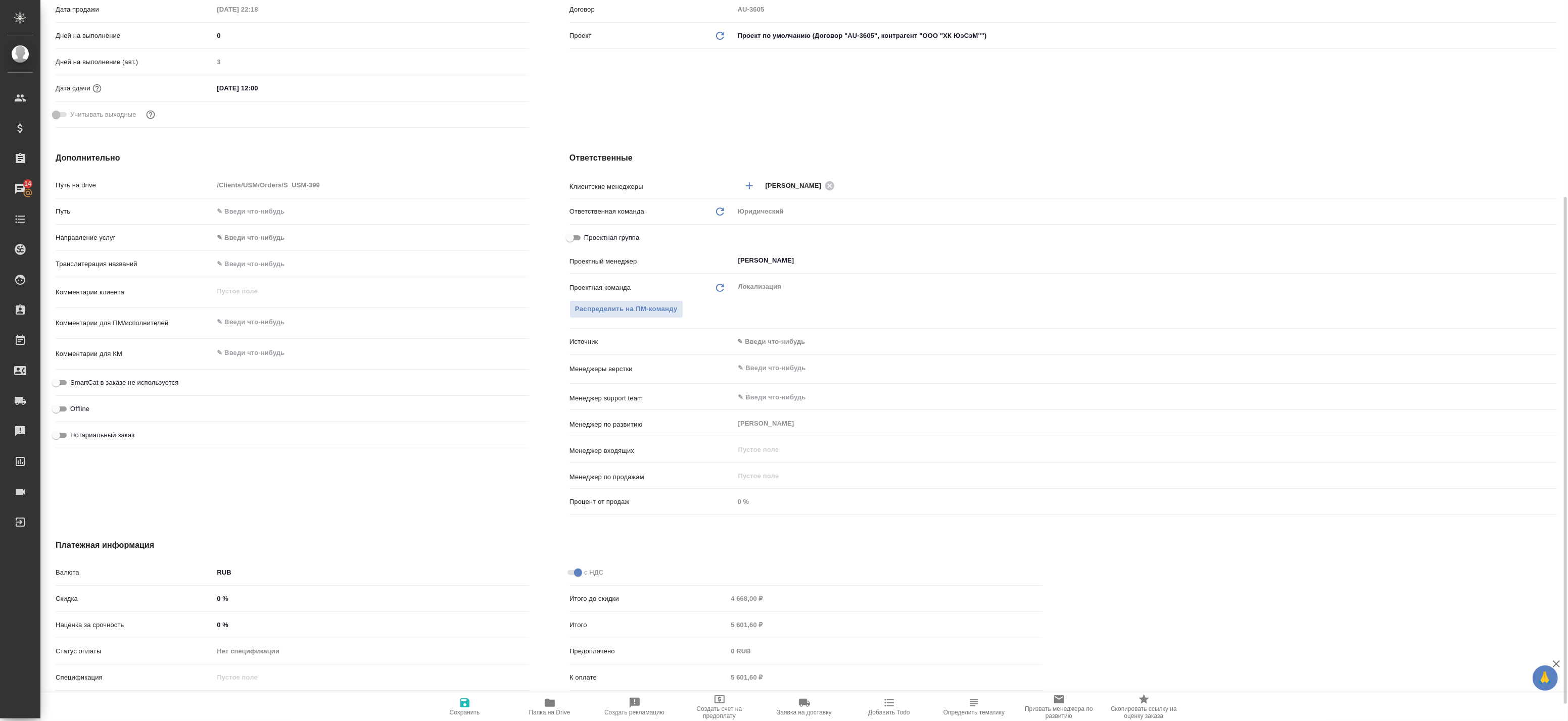
scroll to position [314, 0]
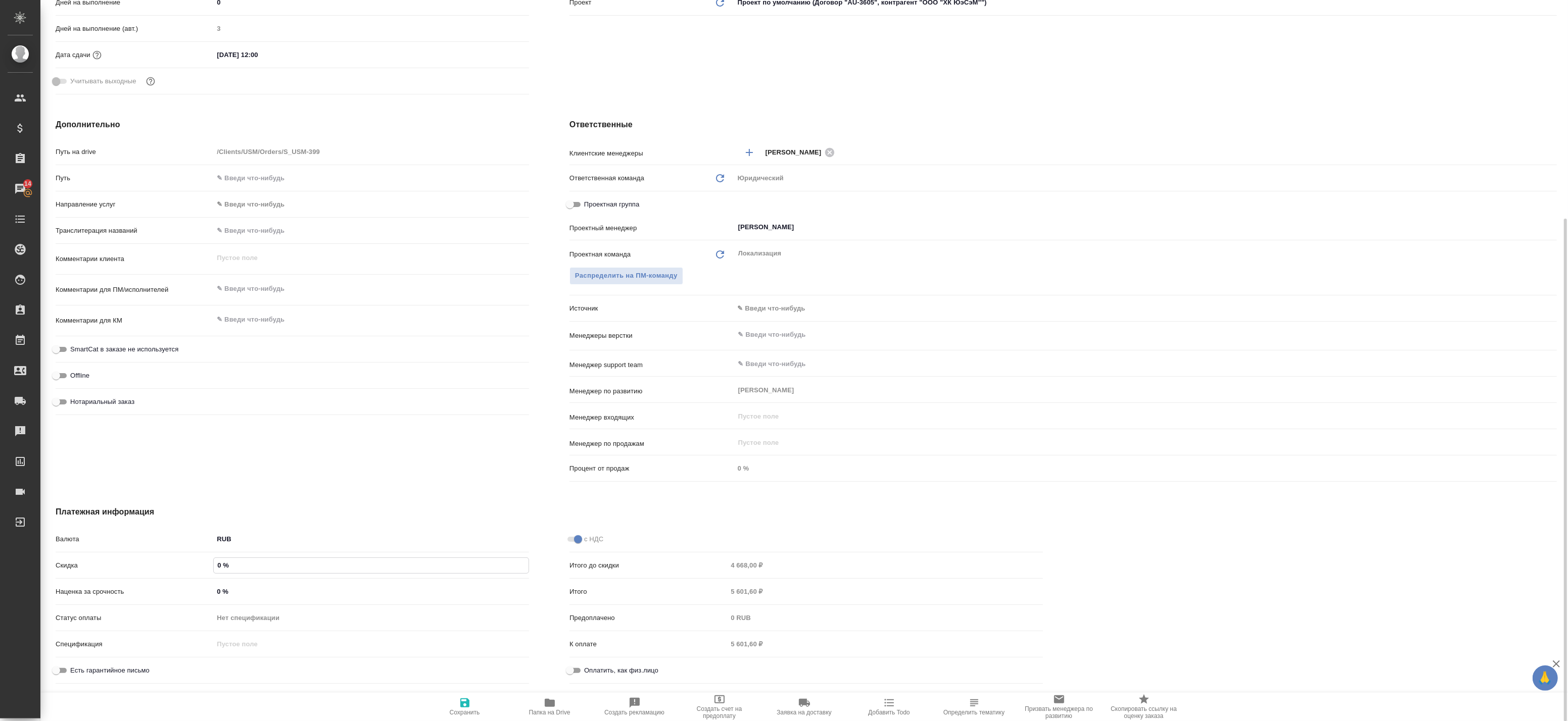
drag, startPoint x: 234, startPoint y: 567, endPoint x: 220, endPoint y: 567, distance: 14.0
click at [220, 567] on input "0 %" at bounding box center [371, 565] width 315 height 15
click at [355, 456] on div "Дополнительно Путь на drive /Clients/USM/Orders/S_USM-399 Путь Направление услу…" at bounding box center [292, 302] width 514 height 408
drag, startPoint x: 245, startPoint y: 593, endPoint x: 167, endPoint y: 582, distance: 78.8
click at [167, 582] on div "Валюта RUB RUB Скидка 0 % Наценка за срочность 0 % Статус оплаты Нет спецификац…" at bounding box center [292, 609] width 473 height 158
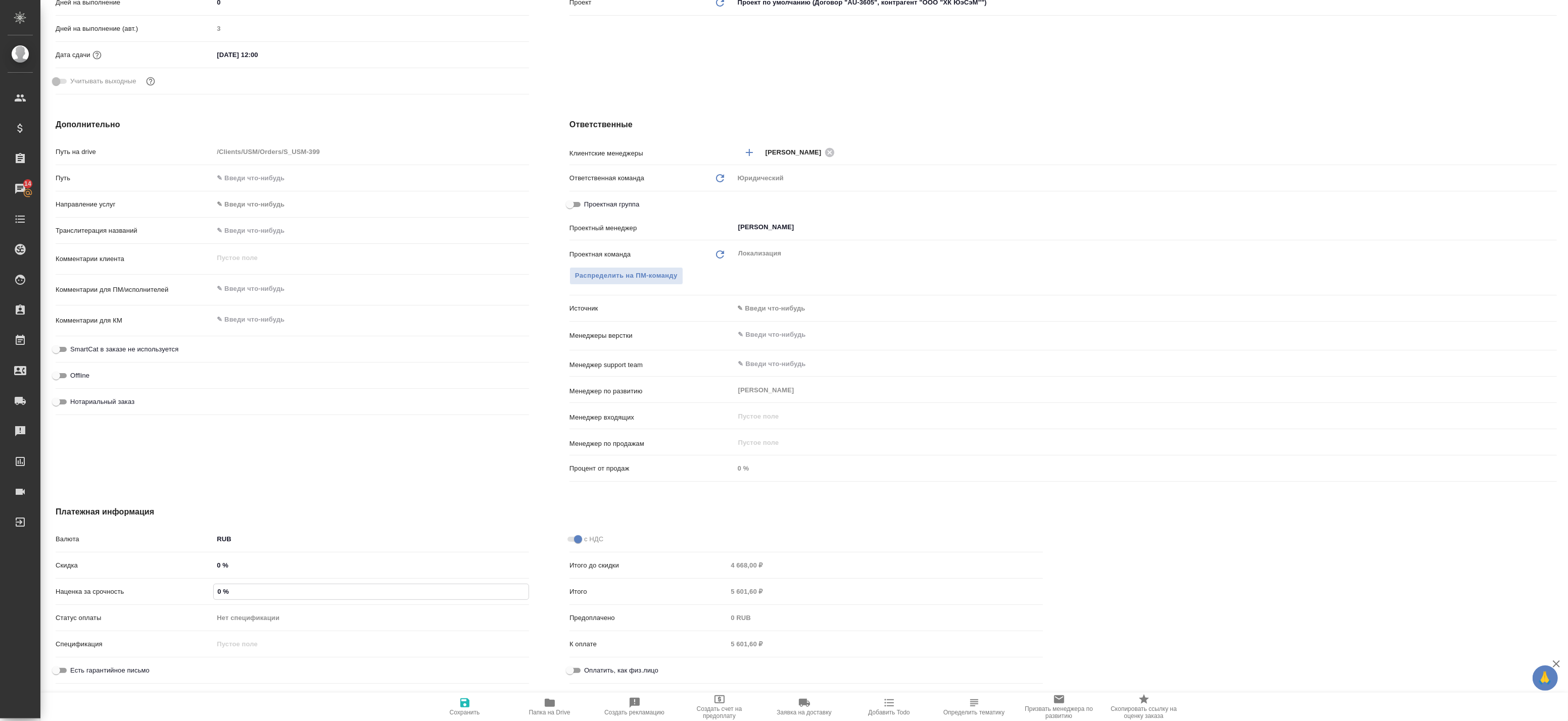
type textarea "x"
type input "5 %"
type textarea "x"
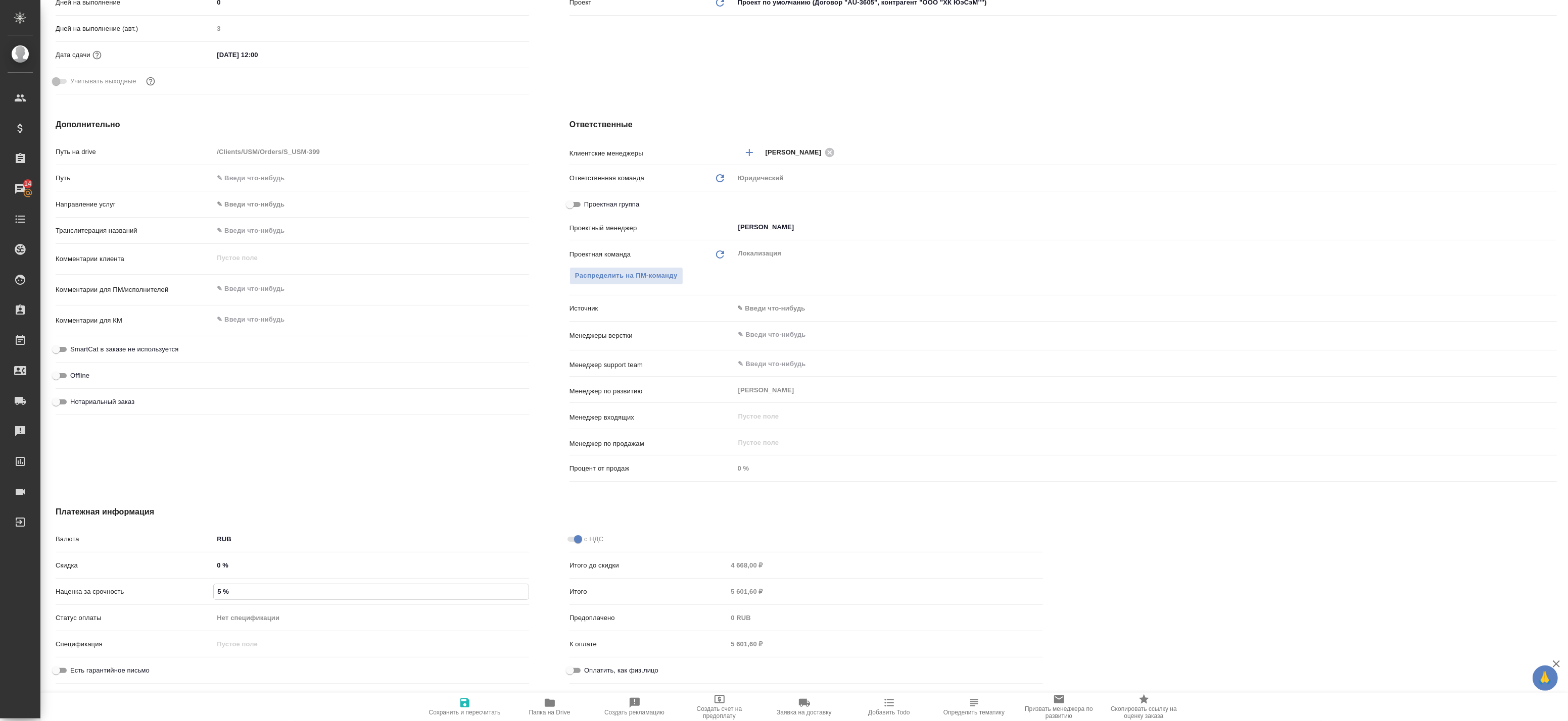
type textarea "x"
type input "50 %"
click at [342, 477] on div "Дополнительно Путь на drive /Clients/USM/Orders/S_USM-399 Путь Направление услу…" at bounding box center [292, 302] width 514 height 408
click at [457, 711] on span "Сохранить и пересчитать" at bounding box center [465, 713] width 72 height 7
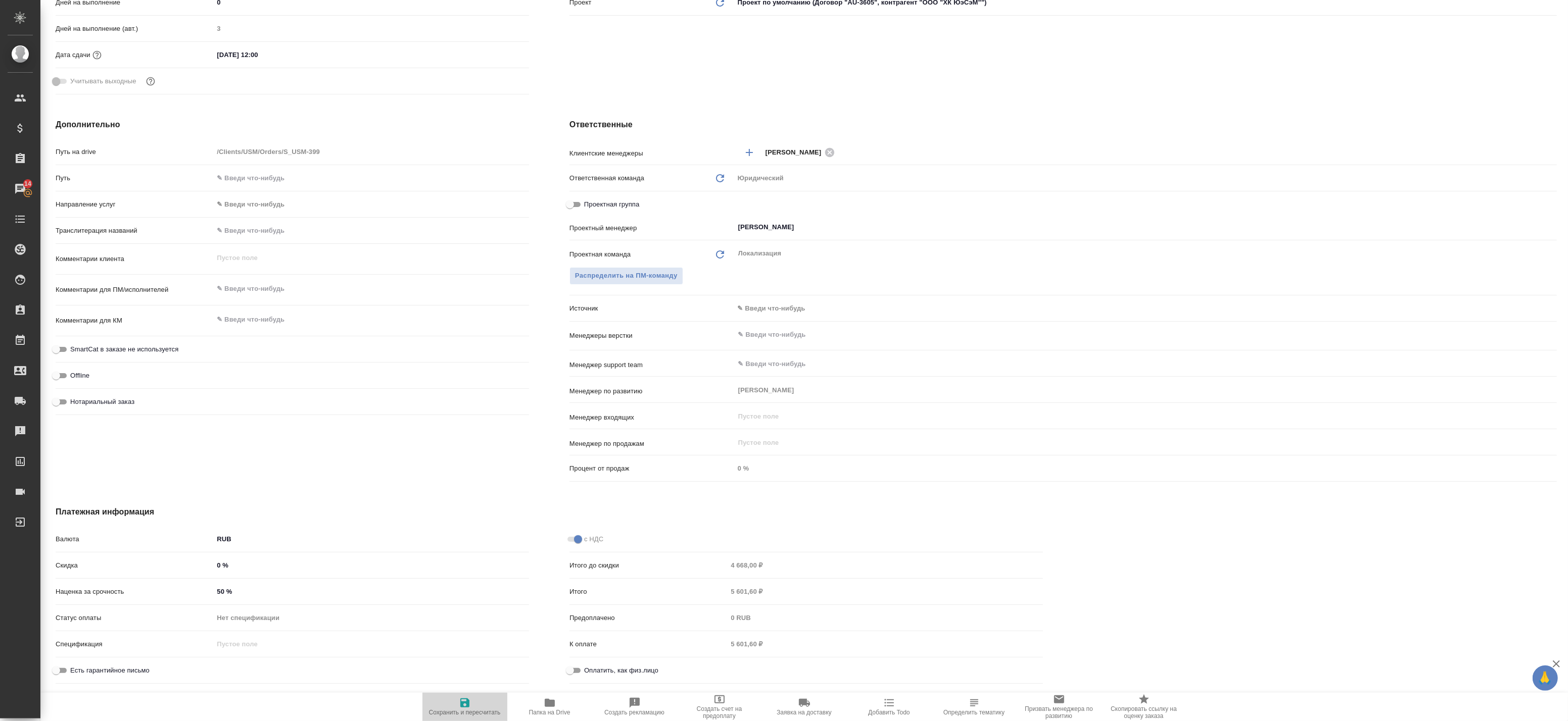
type textarea "x"
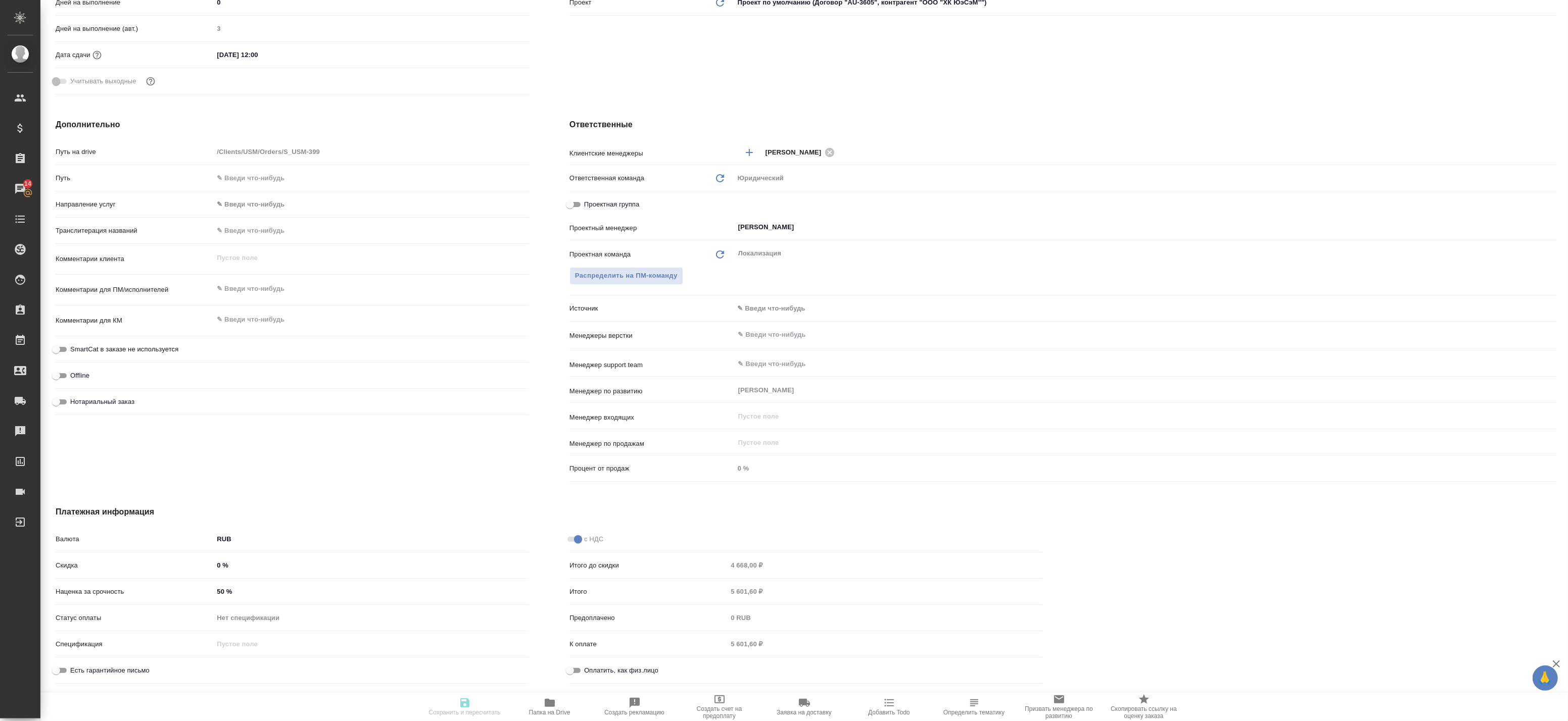
type textarea "x"
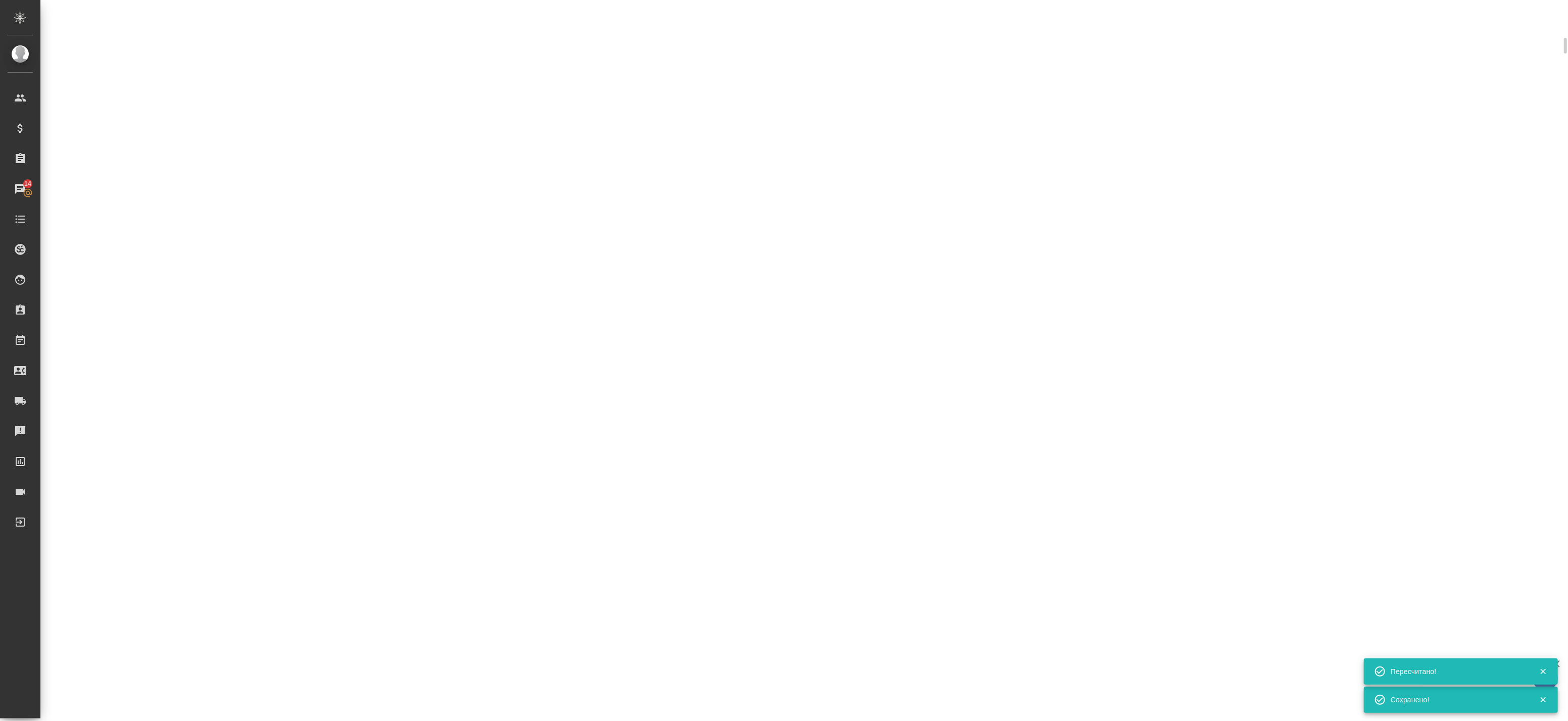
select select "RU"
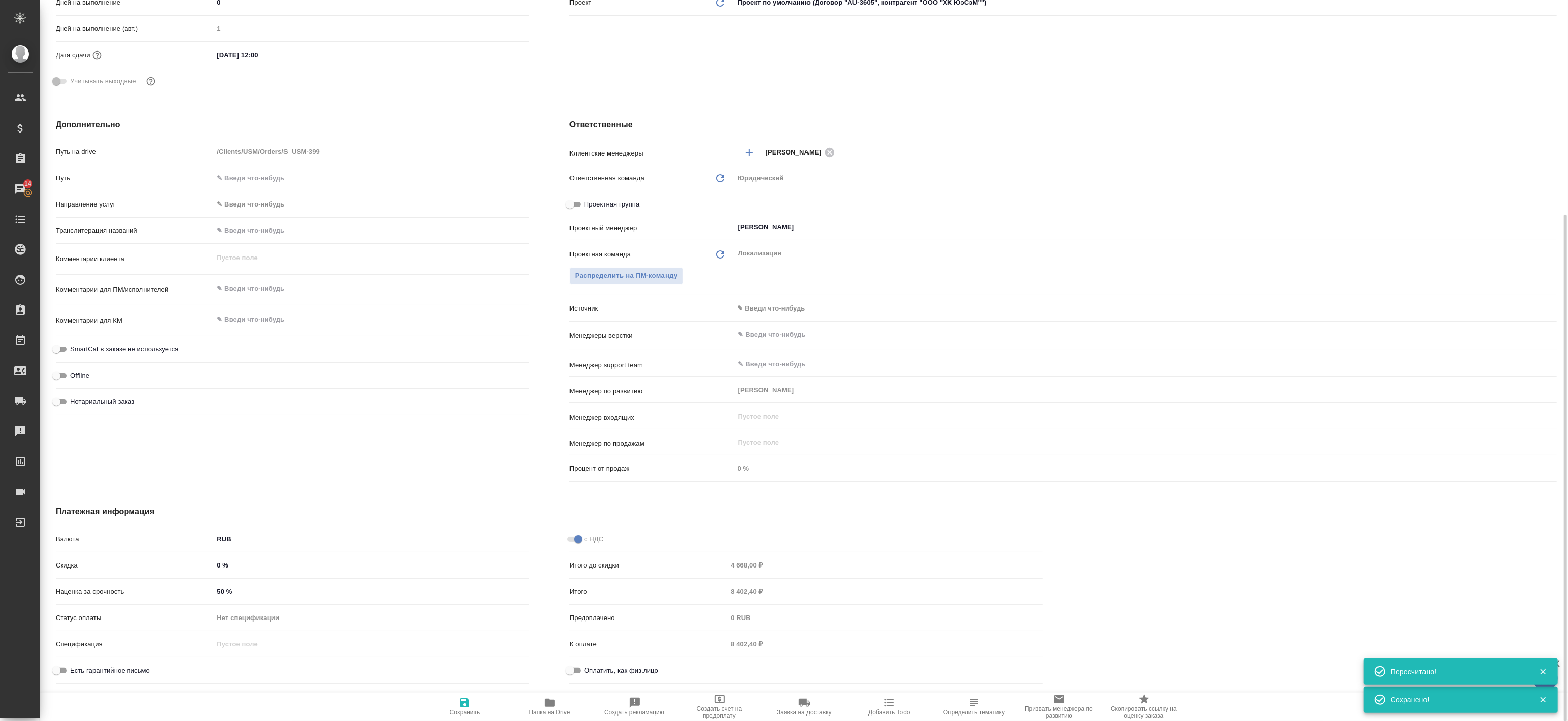
type textarea "x"
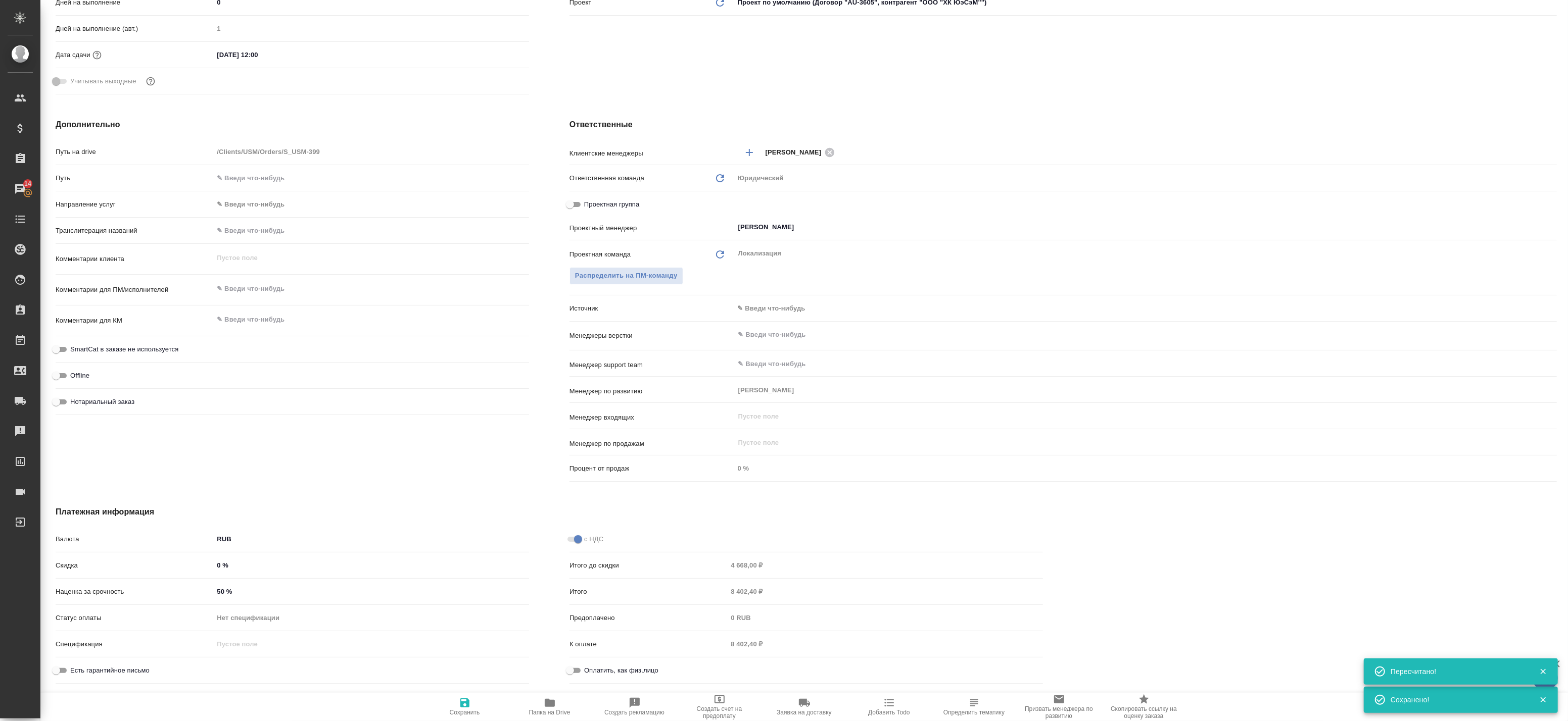
type textarea "x"
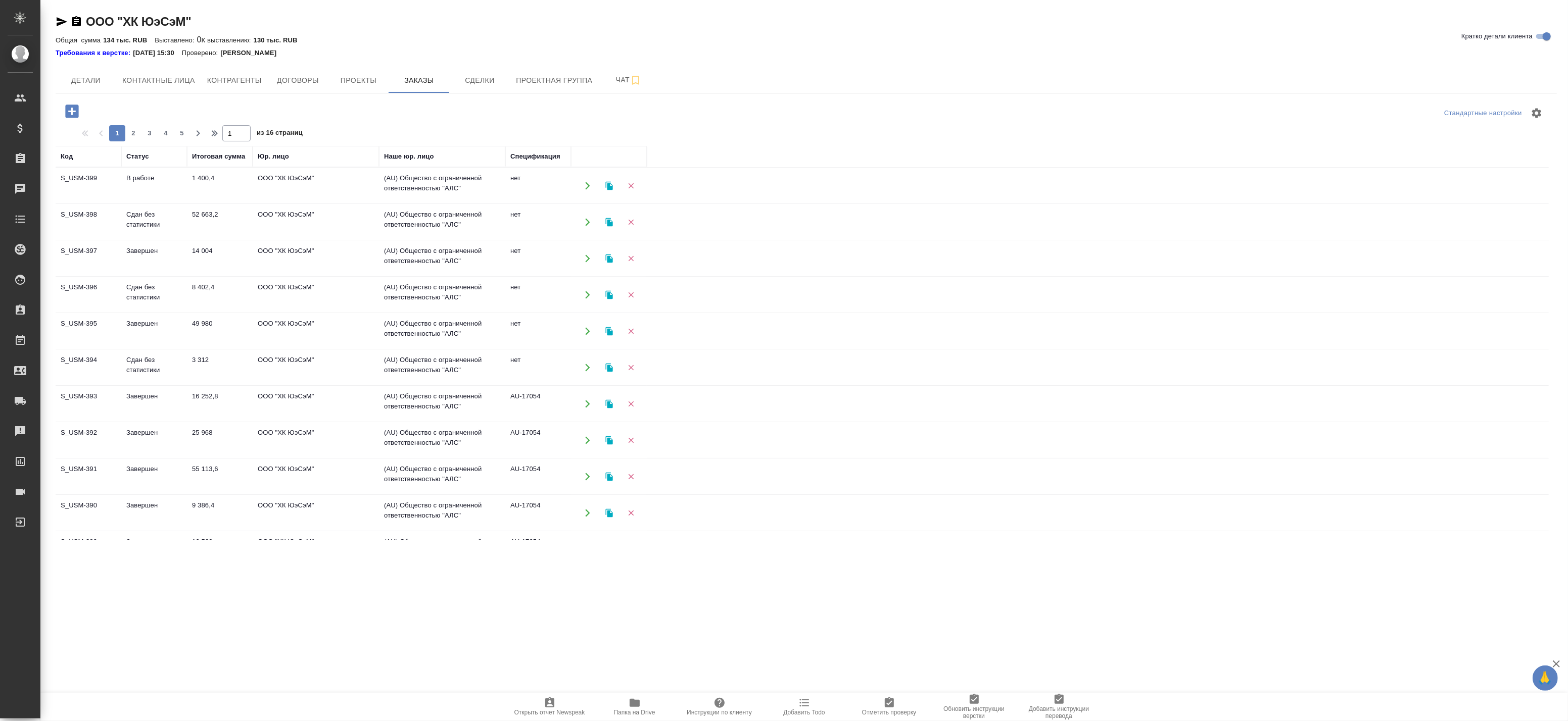
click at [157, 189] on td "В работе" at bounding box center [154, 186] width 66 height 35
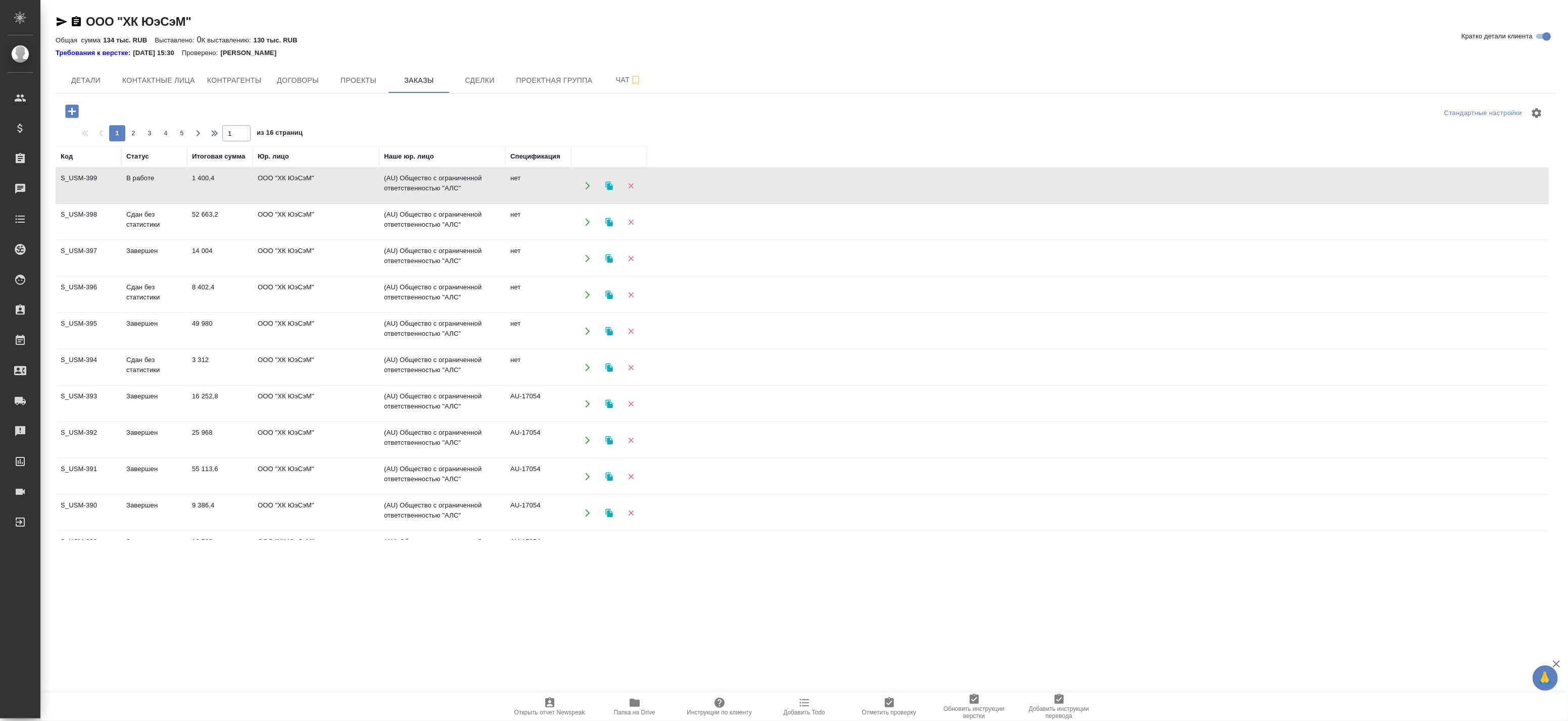
click at [187, 225] on td "52 663,2" at bounding box center [220, 222] width 66 height 35
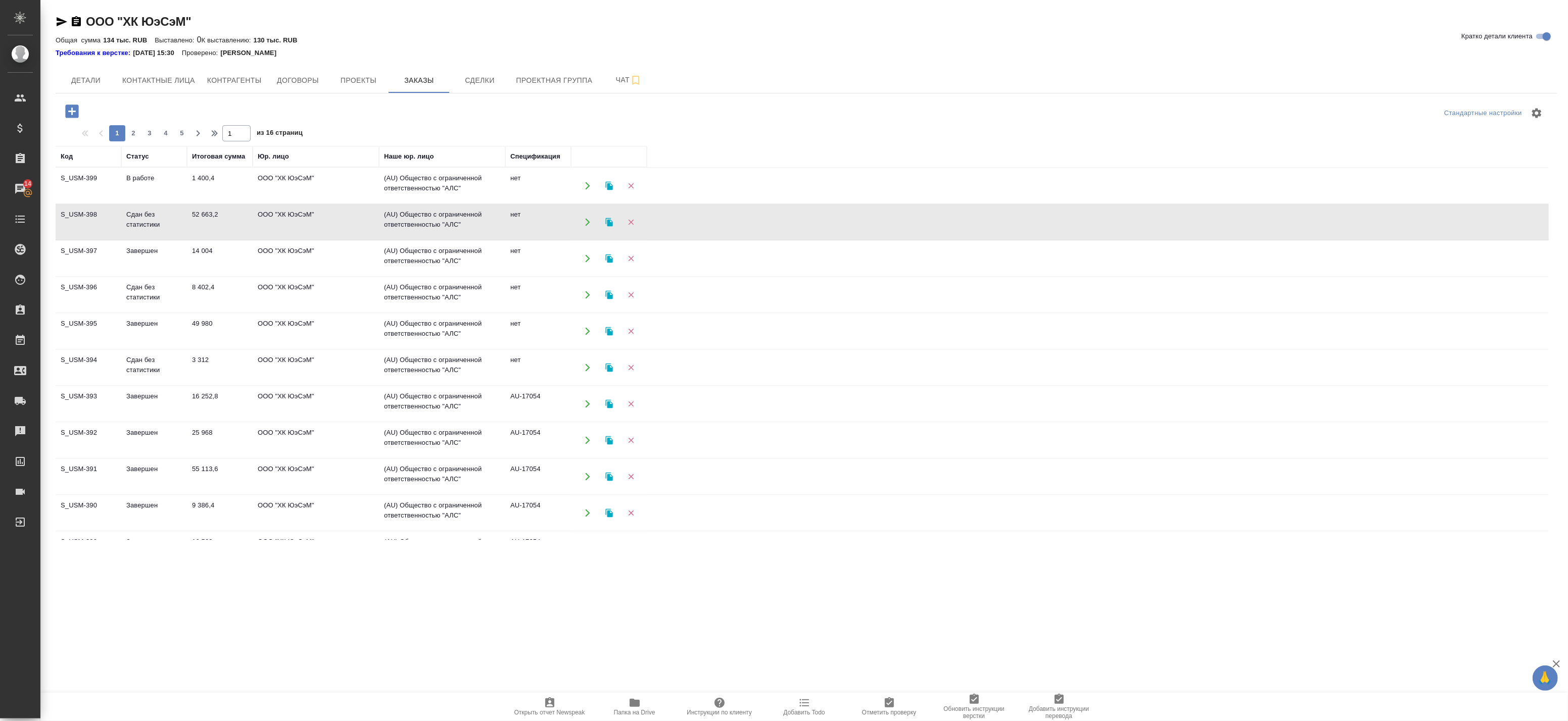
click at [184, 221] on td "Сдан без статистики" at bounding box center [154, 222] width 66 height 35
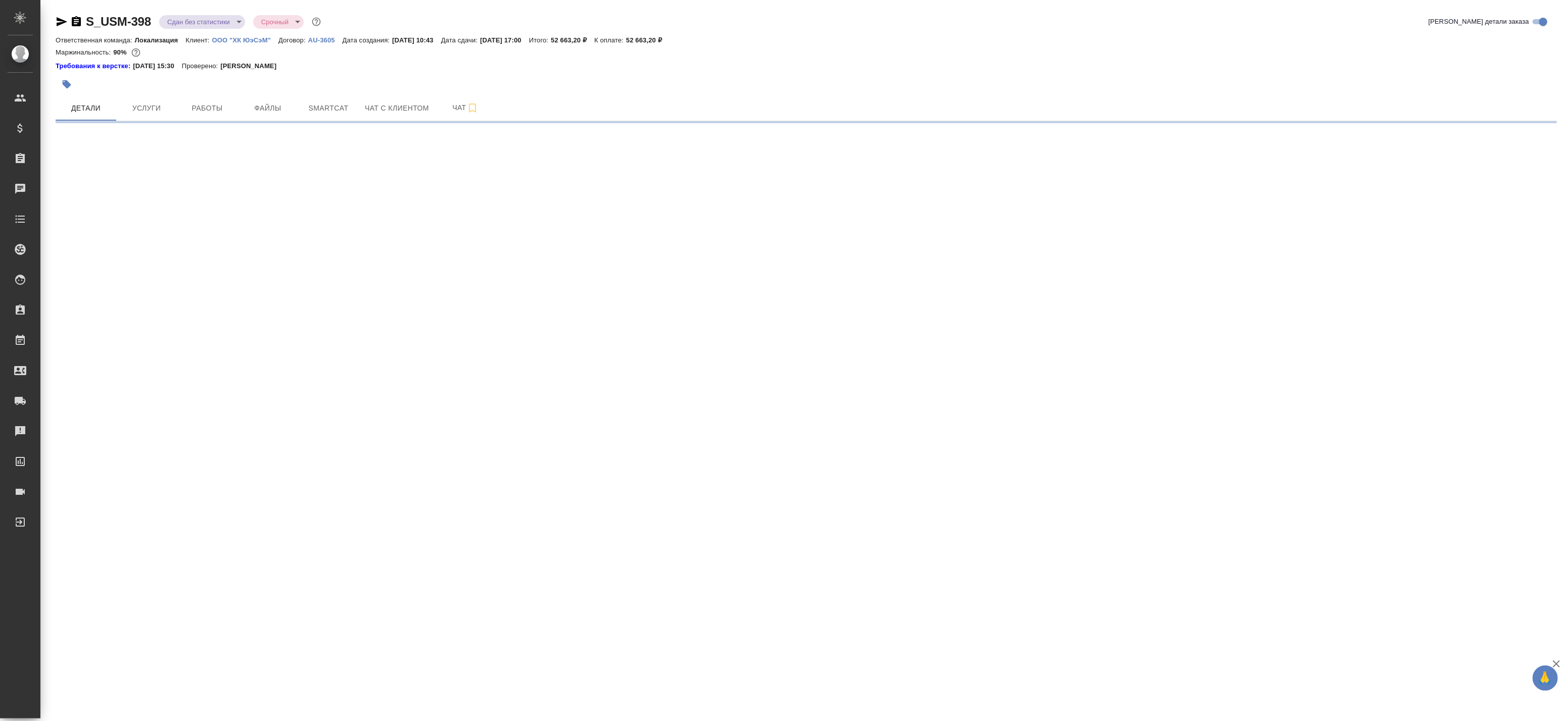
select select "RU"
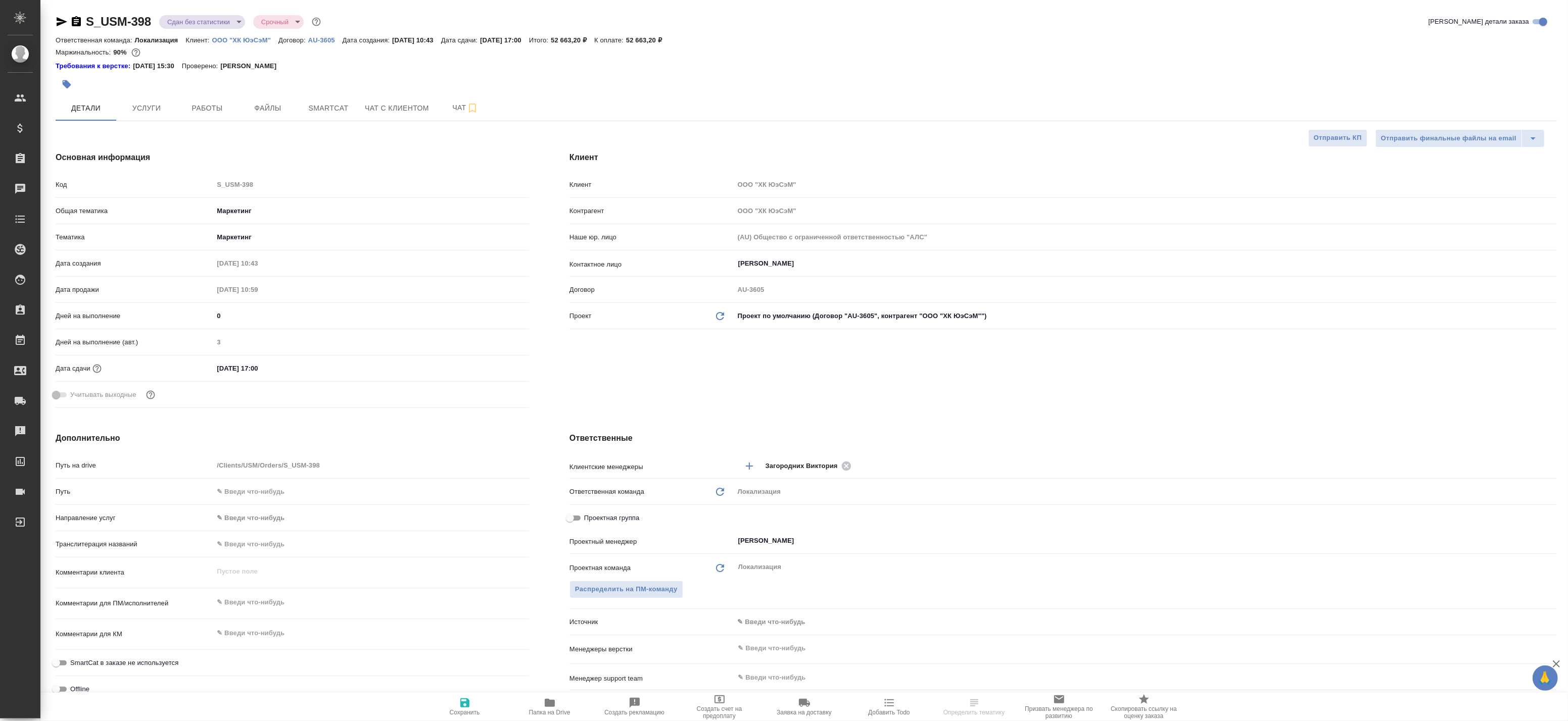
type textarea "x"
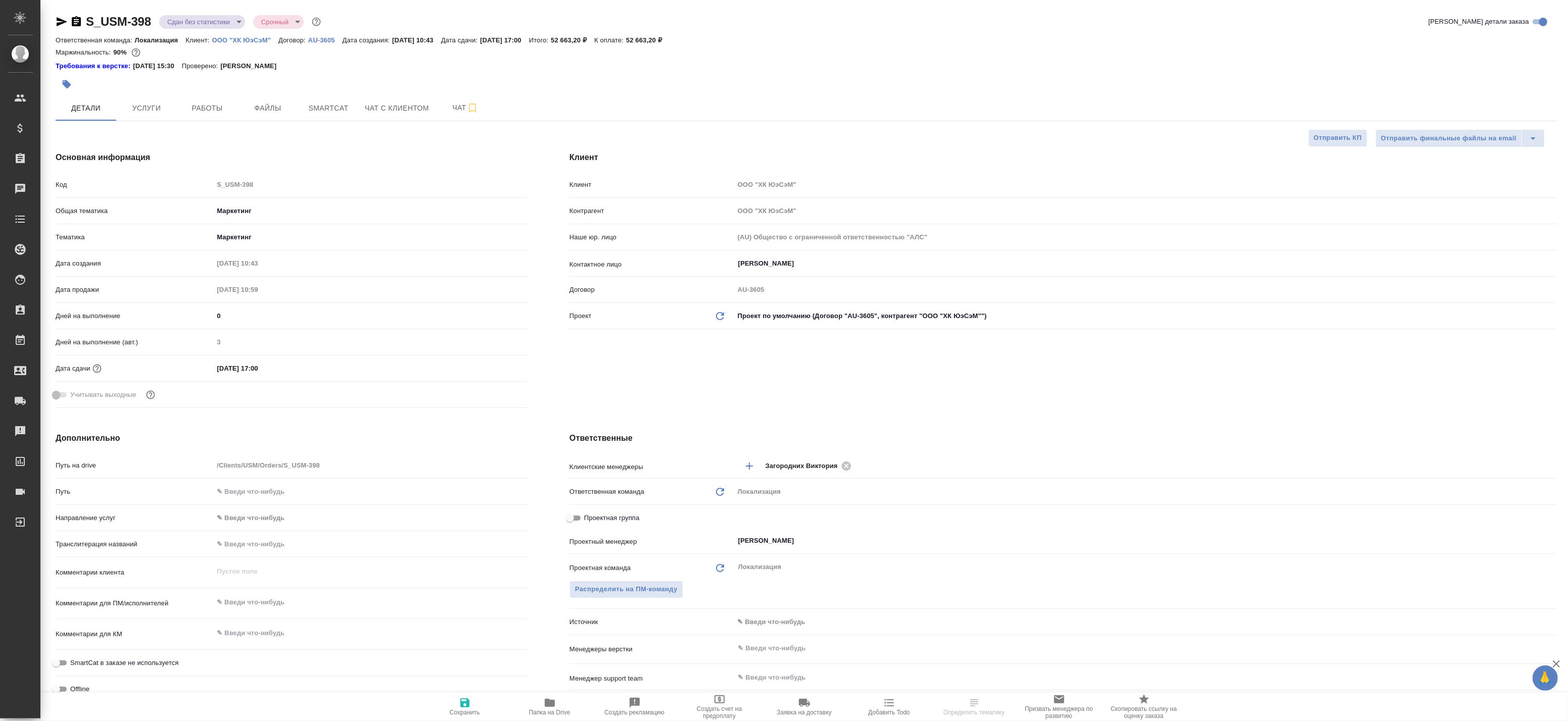
type textarea "x"
click at [225, 104] on span "Работы" at bounding box center [207, 108] width 49 height 12
